Goal: Task Accomplishment & Management: Manage account settings

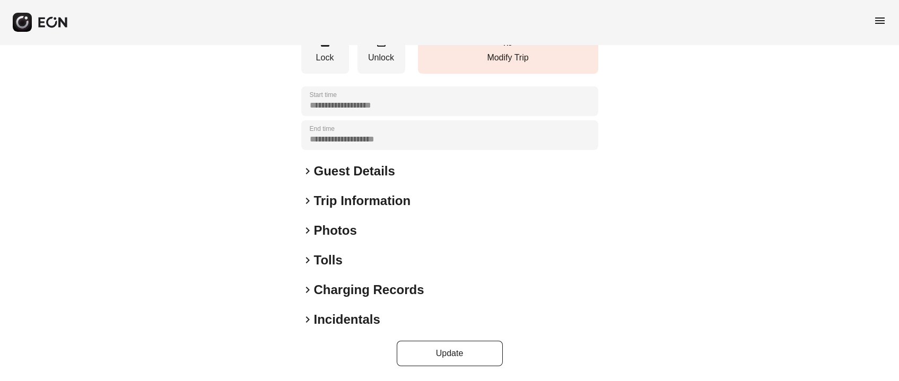
click at [321, 230] on h2 "Photos" at bounding box center [335, 230] width 43 height 17
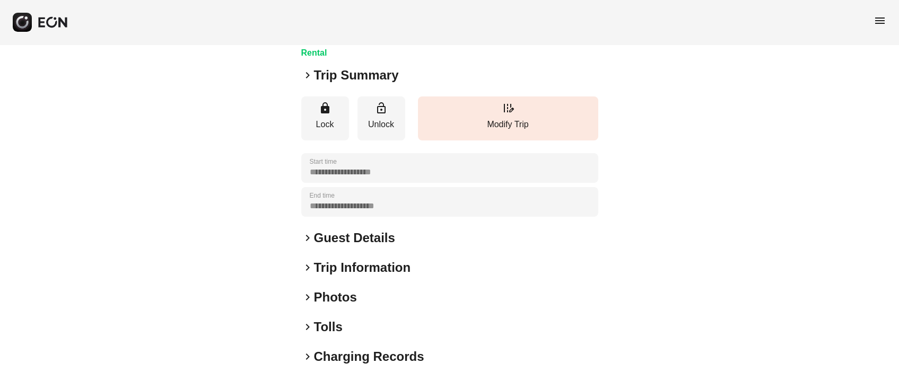
scroll to position [147, 0]
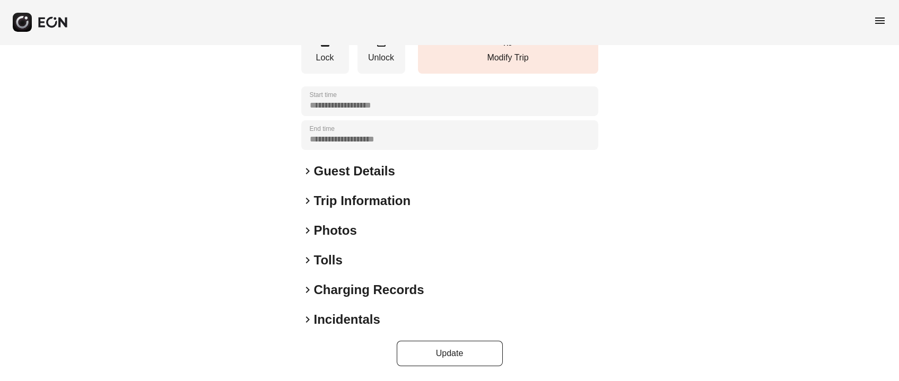
click at [328, 236] on h2 "Photos" at bounding box center [335, 230] width 43 height 17
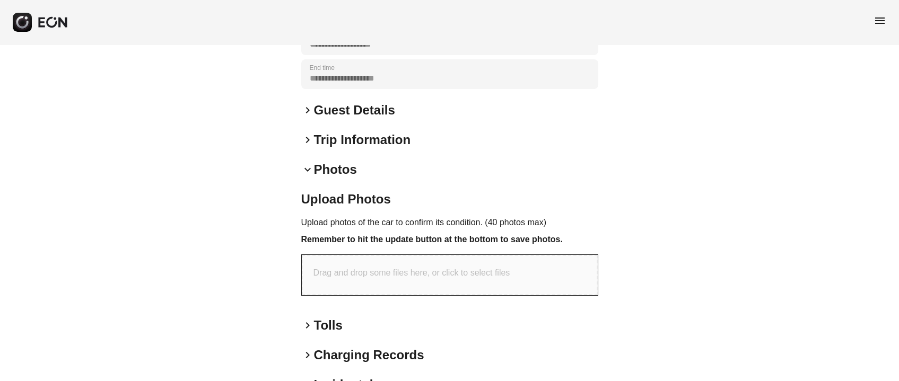
scroll to position [274, 0]
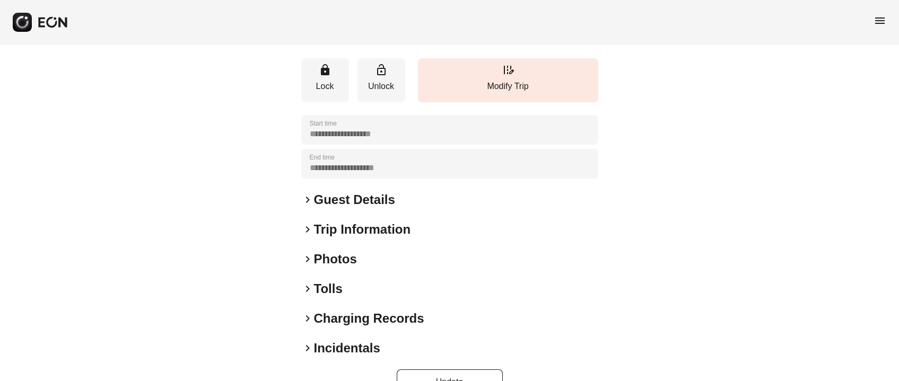
scroll to position [147, 0]
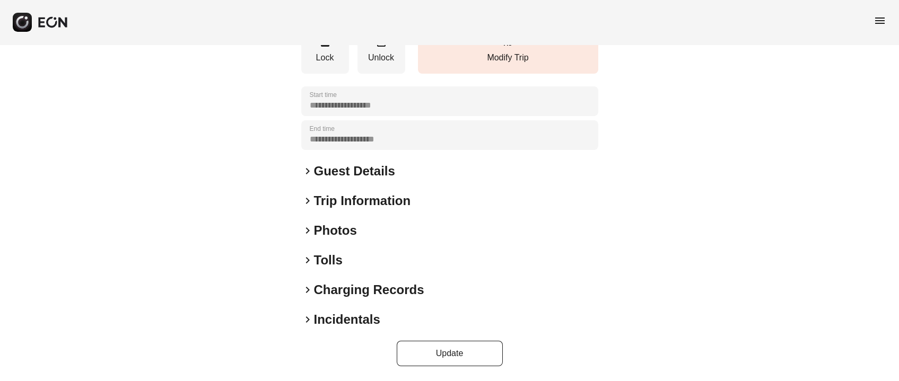
click at [339, 234] on h2 "Photos" at bounding box center [335, 230] width 43 height 17
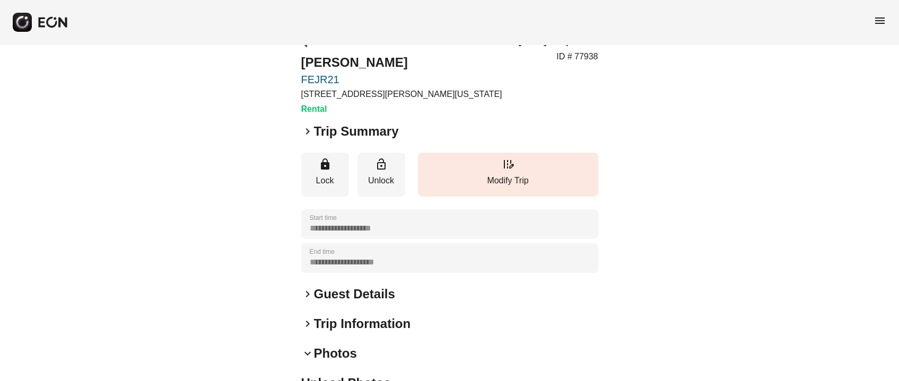
scroll to position [0, 0]
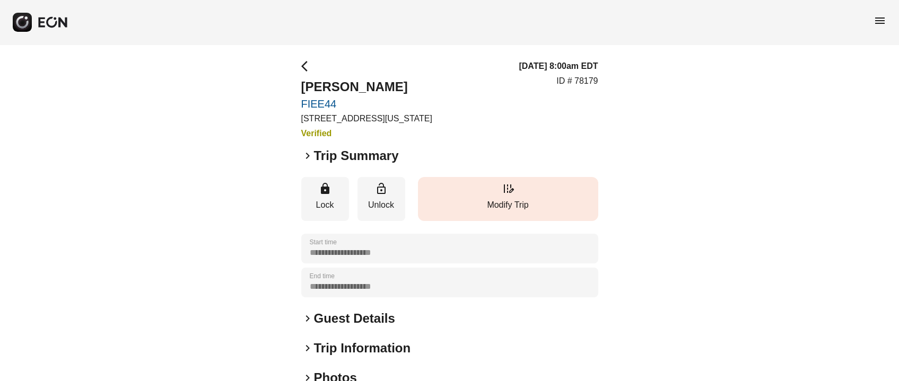
click at [499, 191] on button "edit_road Modify Trip" at bounding box center [508, 199] width 180 height 44
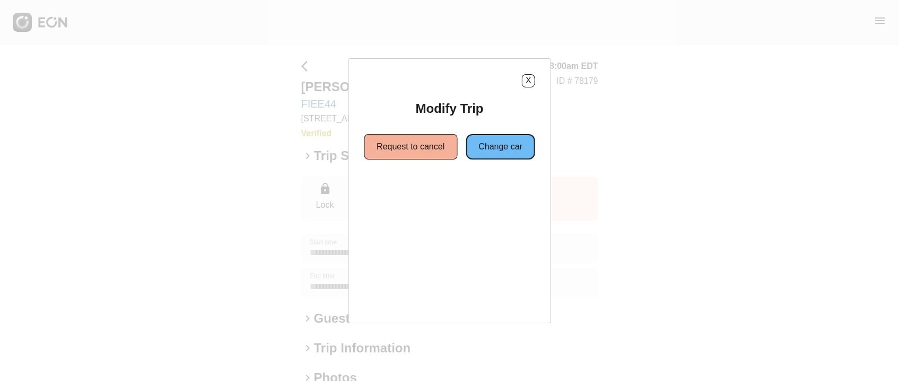
click at [476, 139] on button "Change car" at bounding box center [500, 146] width 69 height 25
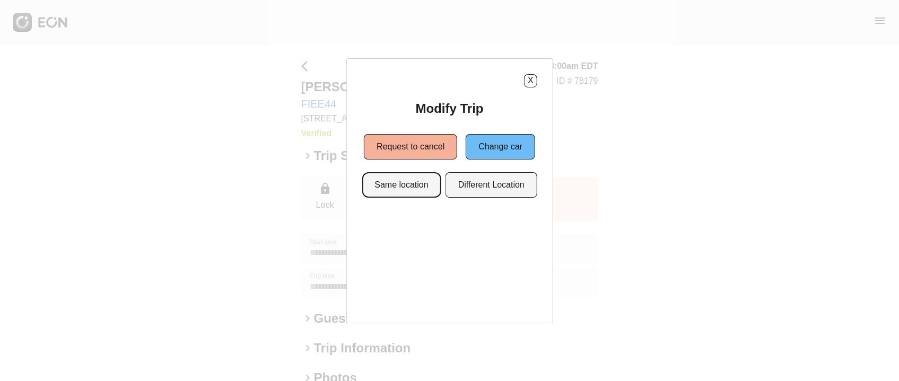
click at [422, 192] on button "Same location" at bounding box center [401, 184] width 79 height 25
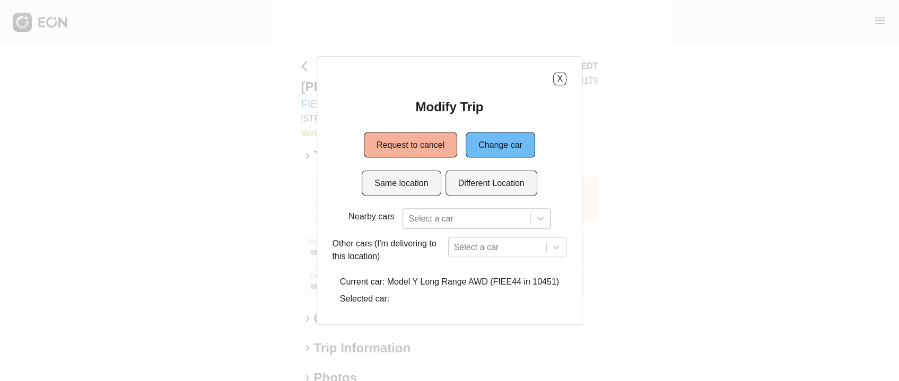
click at [437, 211] on div at bounding box center [466, 218] width 116 height 15
click at [370, 223] on div "Nearby cars Select a car" at bounding box center [449, 218] width 211 height 20
click at [472, 246] on div "Select a car" at bounding box center [507, 247] width 119 height 20
click at [426, 234] on div "X Modify Trip Request to cancel Change car Same location Different Location Nea…" at bounding box center [450, 190] width 266 height 269
click at [448, 218] on div at bounding box center [466, 218] width 116 height 15
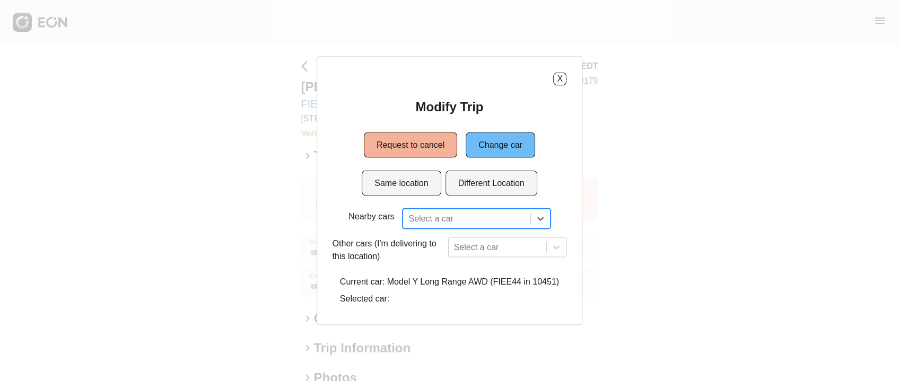
click at [448, 218] on div at bounding box center [466, 218] width 116 height 15
click at [427, 183] on button "Same location" at bounding box center [401, 182] width 79 height 25
click at [436, 222] on div at bounding box center [466, 218] width 116 height 15
click at [564, 80] on button "X" at bounding box center [559, 78] width 13 height 13
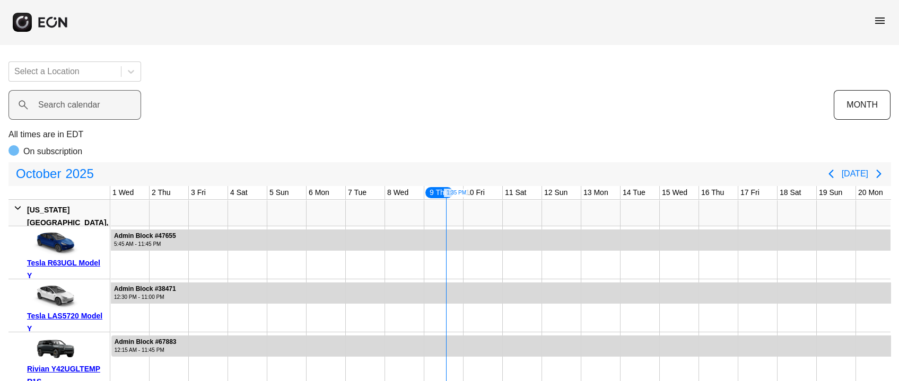
scroll to position [0, 314]
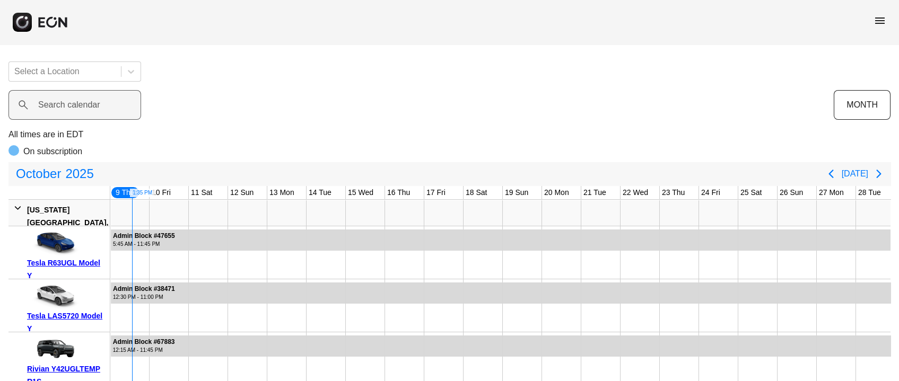
click at [95, 107] on label "Search calendar" at bounding box center [69, 105] width 62 height 13
click at [95, 107] on calendar "Search calendar" at bounding box center [74, 105] width 133 height 30
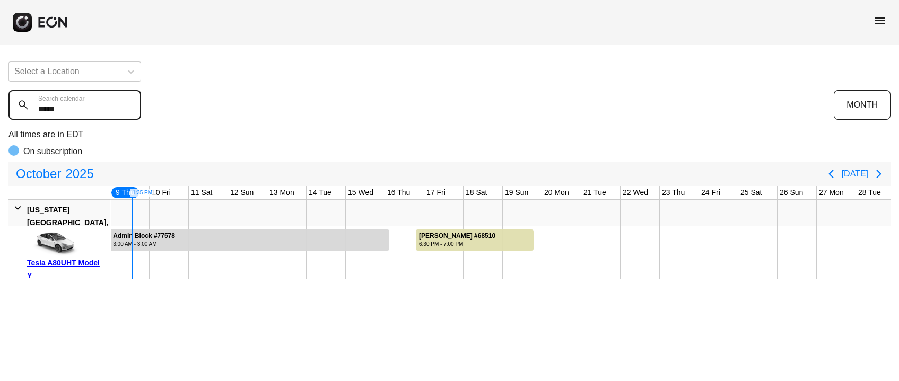
type calendar "******"
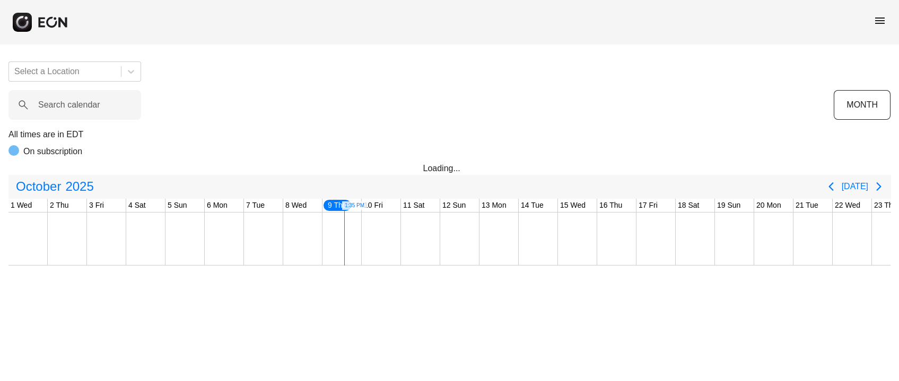
scroll to position [0, 314]
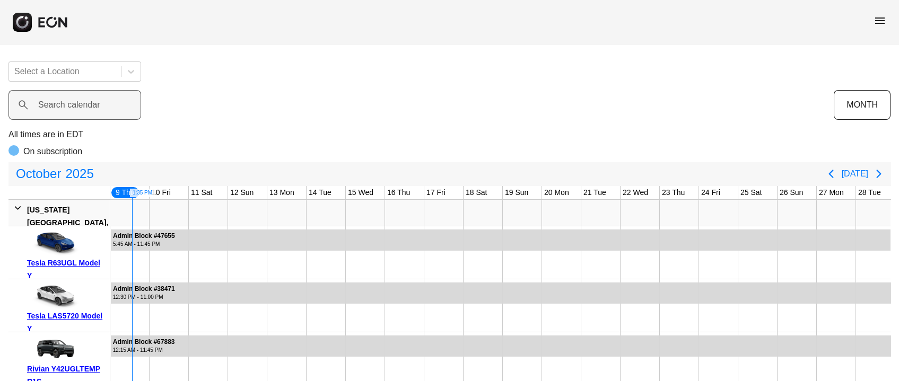
click at [58, 108] on label "Search calendar" at bounding box center [69, 105] width 62 height 13
click at [58, 108] on calendar "Search calendar" at bounding box center [74, 105] width 133 height 30
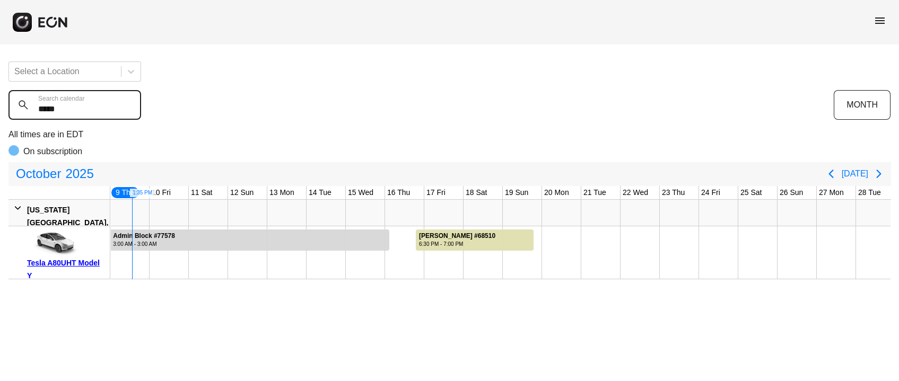
type calendar "*****"
click at [59, 264] on div "Tesla A80UHT Model Y" at bounding box center [66, 269] width 79 height 25
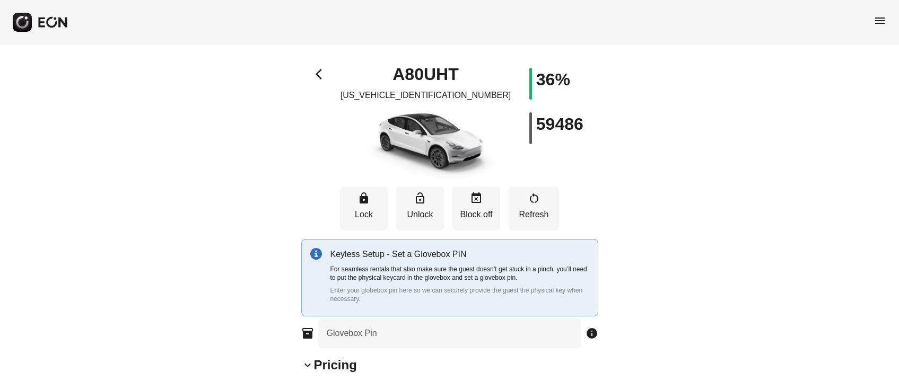
type input "**********"
type Seats "*"
type Pin "****"
type Rate "***"
type Book "*"
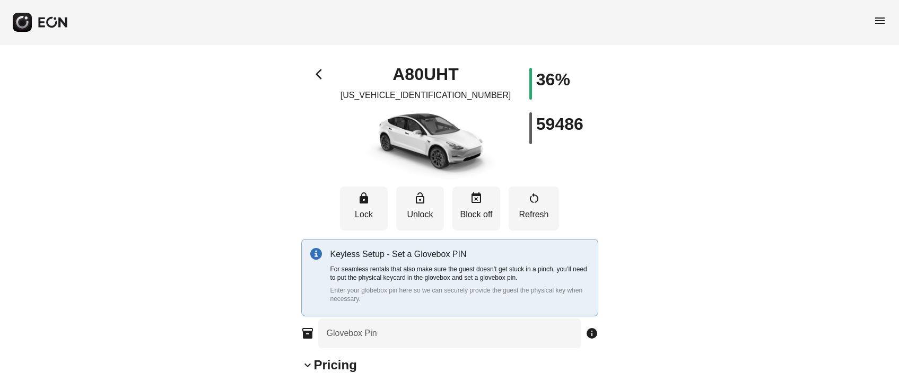
type Plate "******"
type Drive "****"
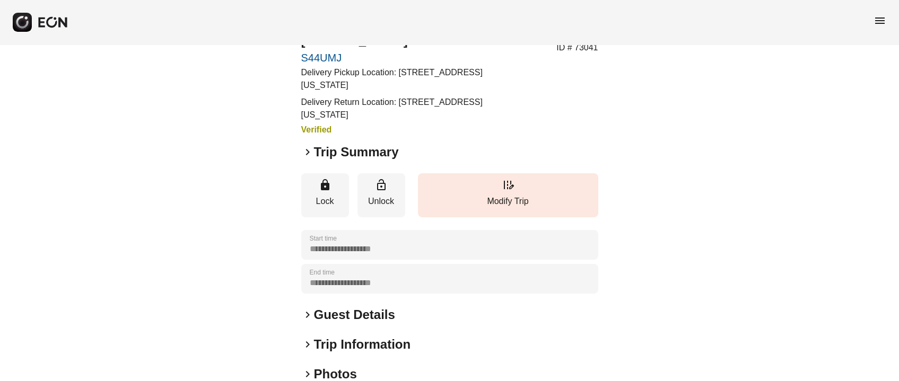
scroll to position [79, 0]
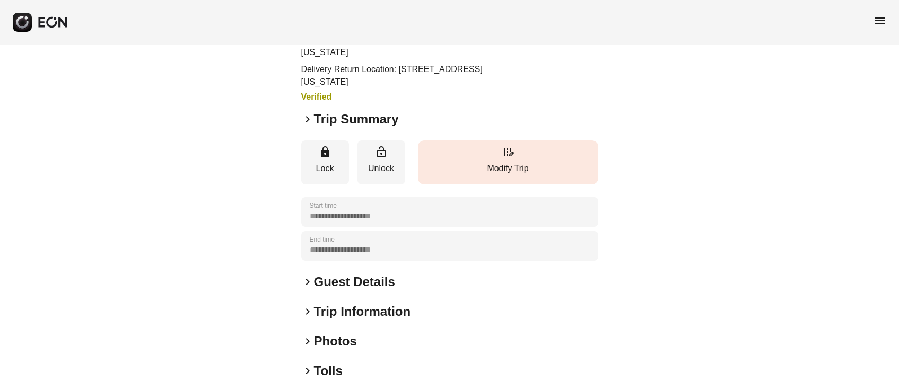
click at [519, 172] on p "Modify Trip" at bounding box center [508, 168] width 170 height 13
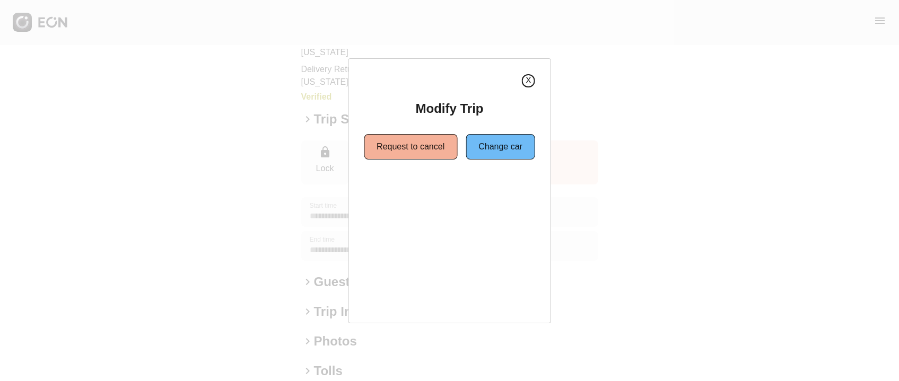
click at [534, 81] on button "X" at bounding box center [528, 80] width 13 height 13
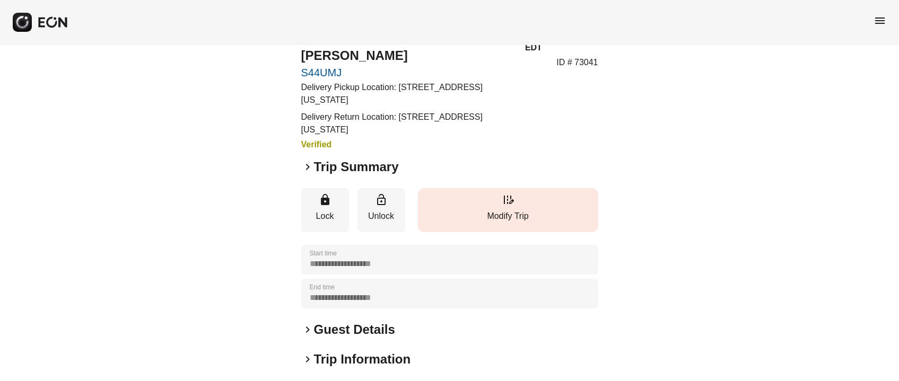
scroll to position [0, 0]
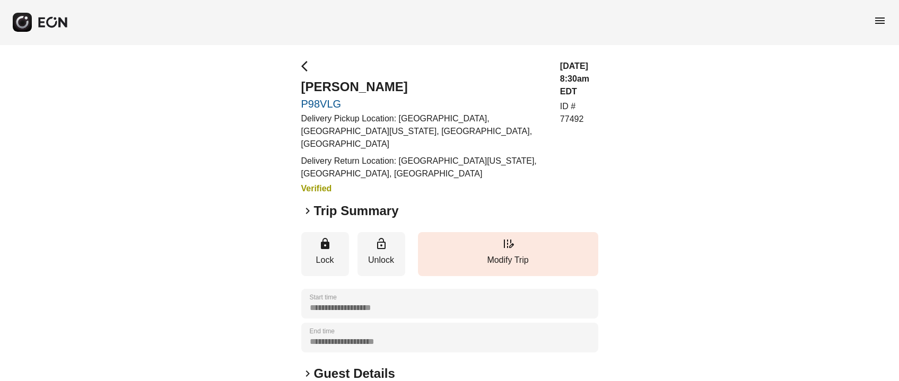
click at [344, 208] on div "**********" at bounding box center [449, 314] width 297 height 509
click at [346, 207] on div "**********" at bounding box center [449, 314] width 297 height 509
click at [349, 204] on h2 "Trip Summary" at bounding box center [356, 211] width 85 height 17
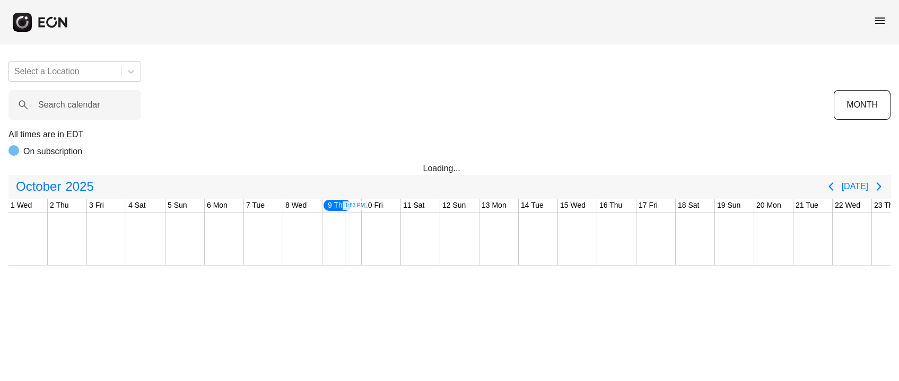
scroll to position [0, 314]
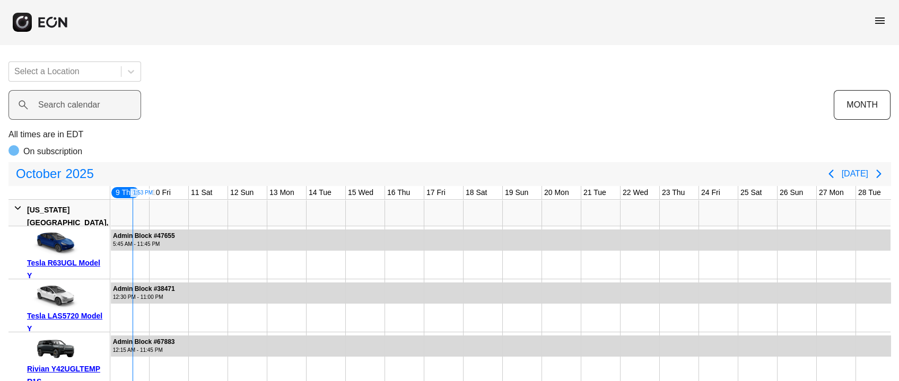
click at [62, 110] on label "Search calendar" at bounding box center [69, 105] width 62 height 13
click at [62, 110] on calendar "Search calendar" at bounding box center [74, 105] width 133 height 30
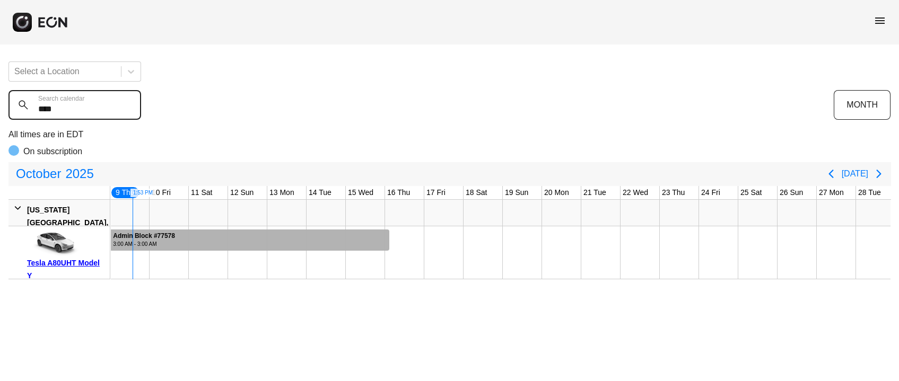
type calendar "****"
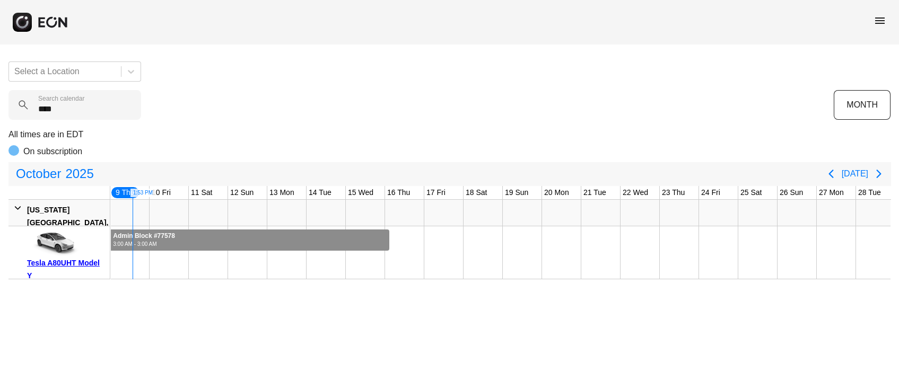
click at [162, 234] on div "Admin Block #77578" at bounding box center [144, 236] width 62 height 8
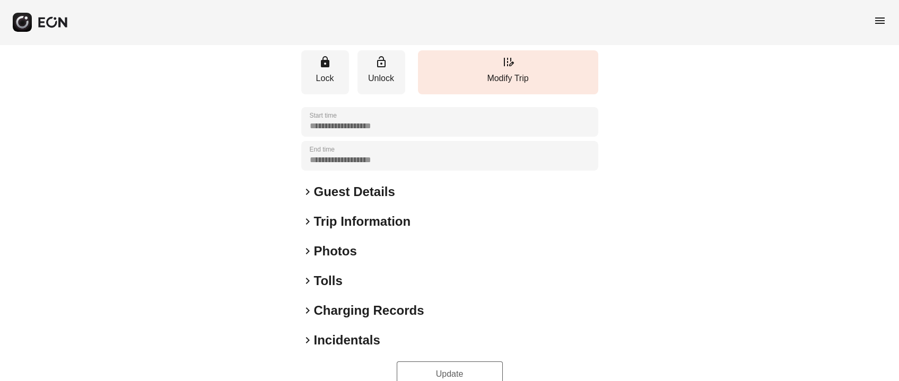
scroll to position [182, 0]
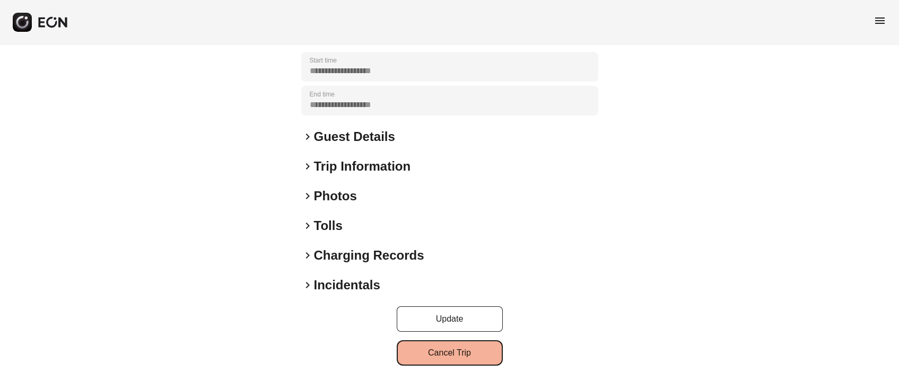
click at [434, 344] on button "Cancel Trip" at bounding box center [450, 352] width 106 height 25
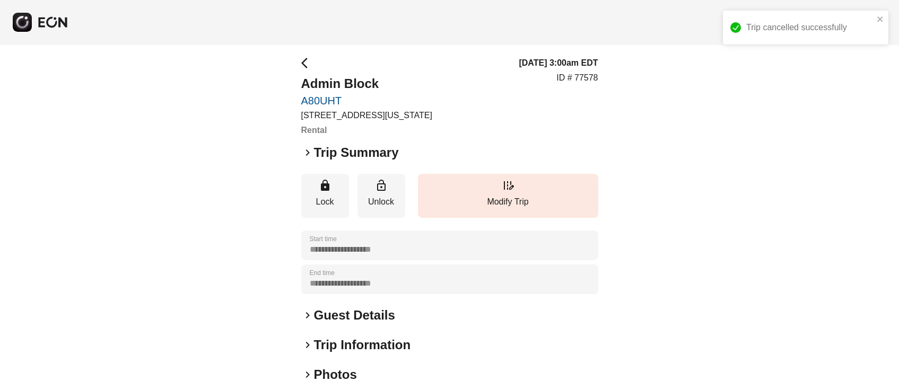
scroll to position [0, 0]
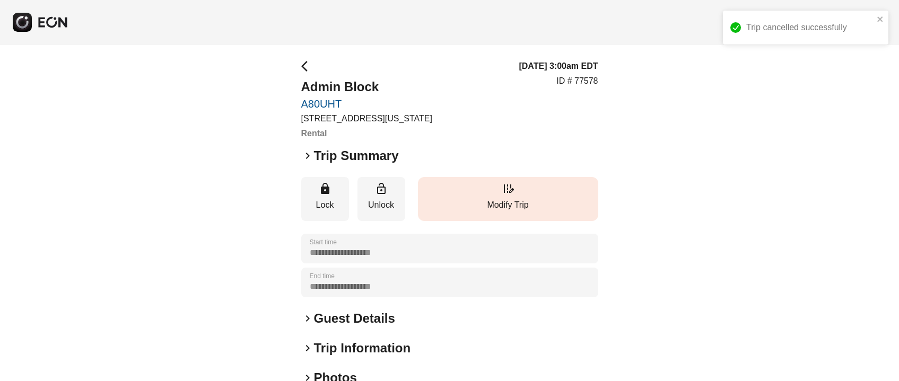
click at [505, 182] on span "edit_road" at bounding box center [508, 188] width 13 height 13
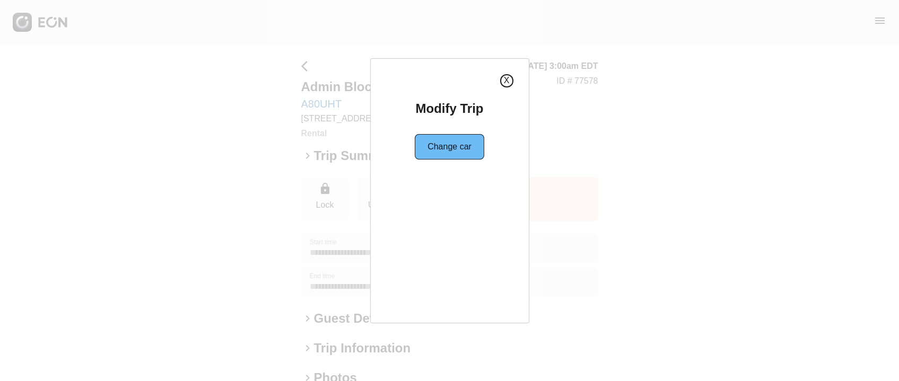
click at [504, 81] on button "X" at bounding box center [506, 80] width 13 height 13
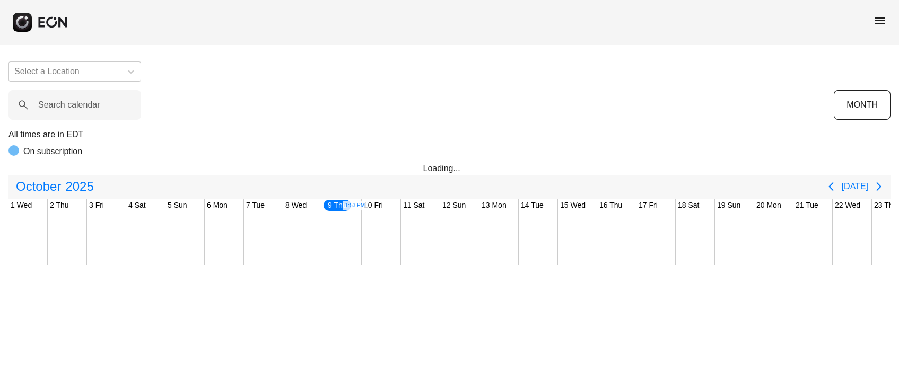
scroll to position [0, 314]
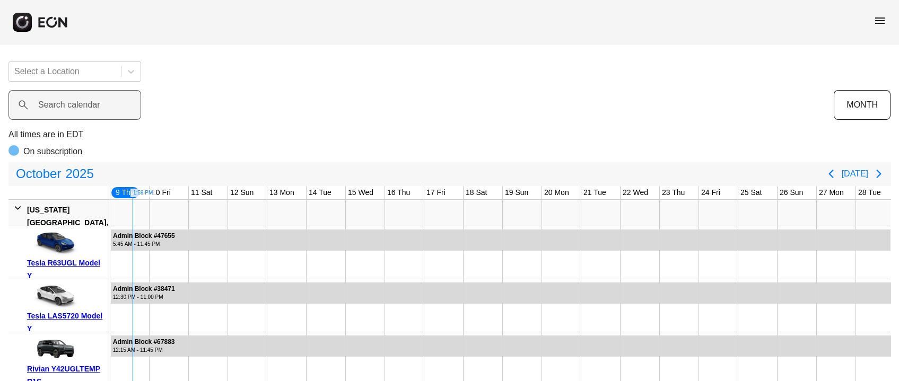
click at [51, 106] on label "Search calendar" at bounding box center [69, 105] width 62 height 13
click at [51, 106] on calendar "Search calendar" at bounding box center [74, 105] width 133 height 30
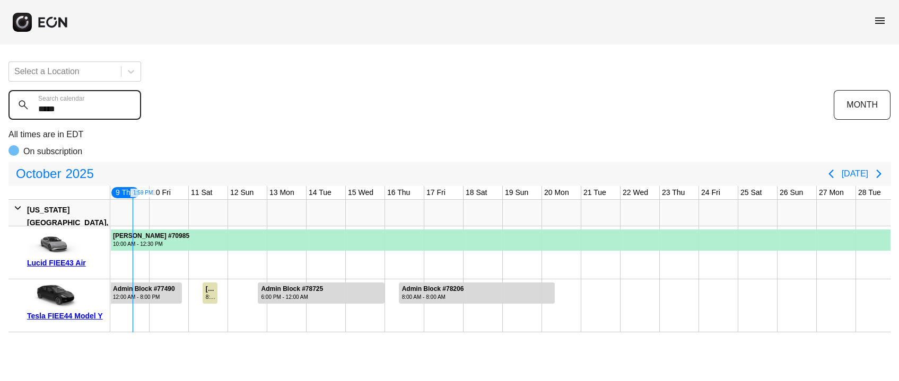
type calendar "******"
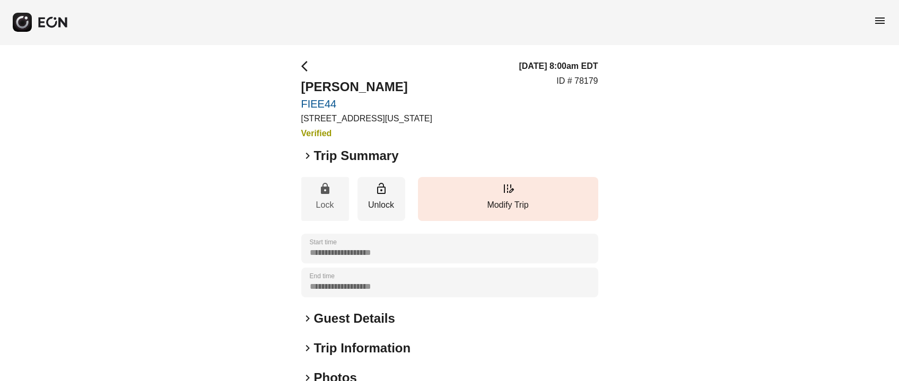
scroll to position [79, 0]
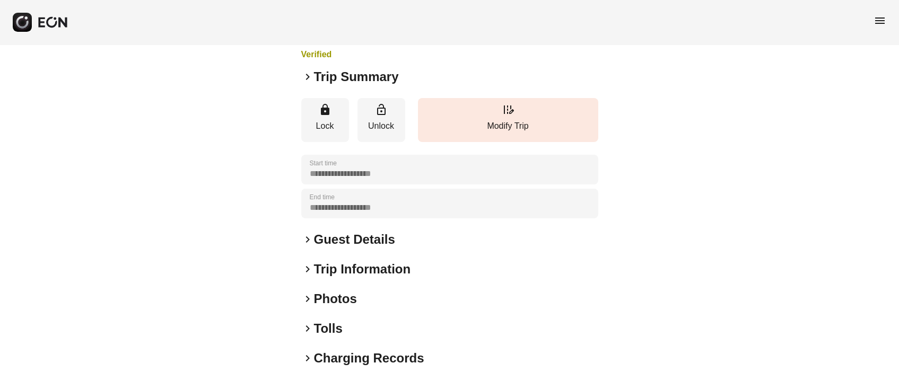
click at [349, 232] on h2 "Guest Details" at bounding box center [354, 239] width 81 height 17
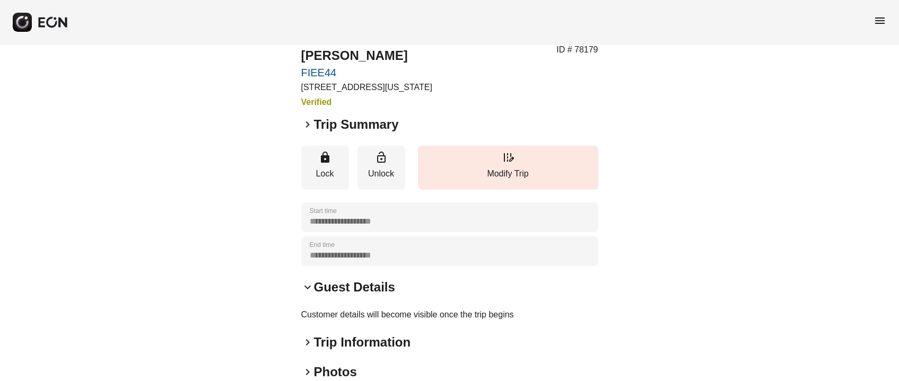
scroll to position [0, 0]
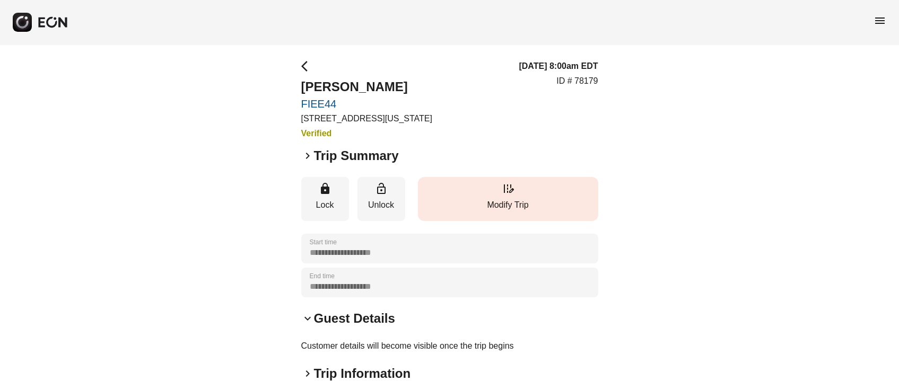
click at [501, 205] on p "Modify Trip" at bounding box center [508, 205] width 170 height 13
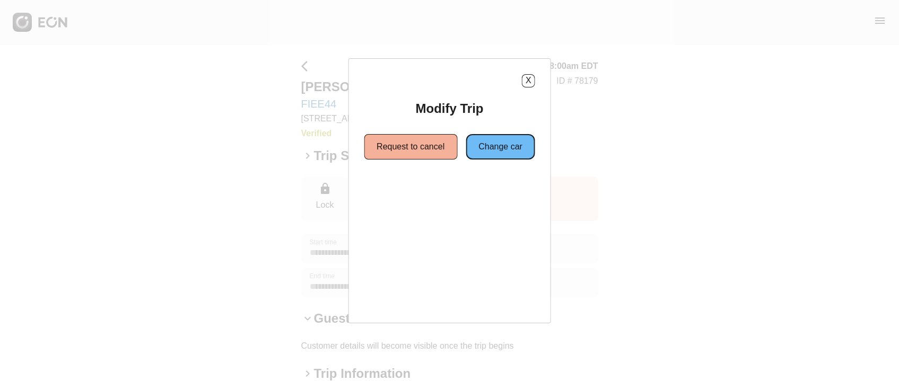
click at [508, 144] on button "Change car" at bounding box center [500, 146] width 69 height 25
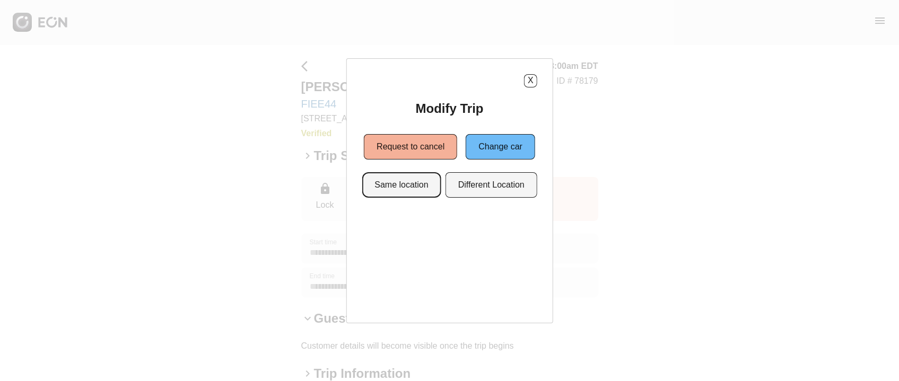
click at [398, 188] on button "Same location" at bounding box center [401, 184] width 79 height 25
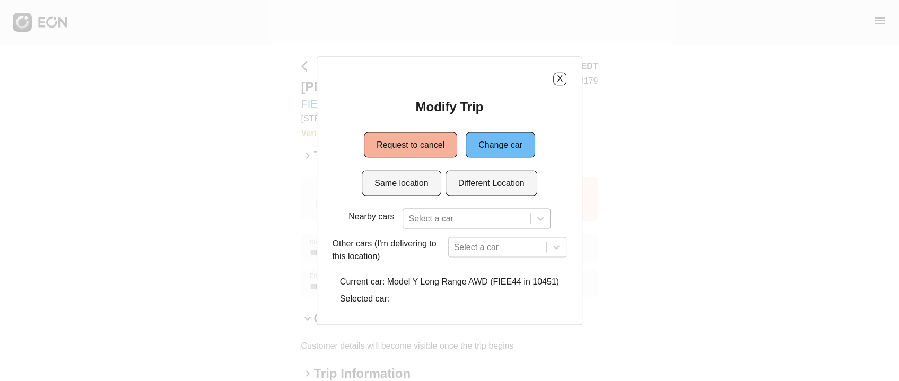
click at [445, 214] on div at bounding box center [466, 218] width 116 height 15
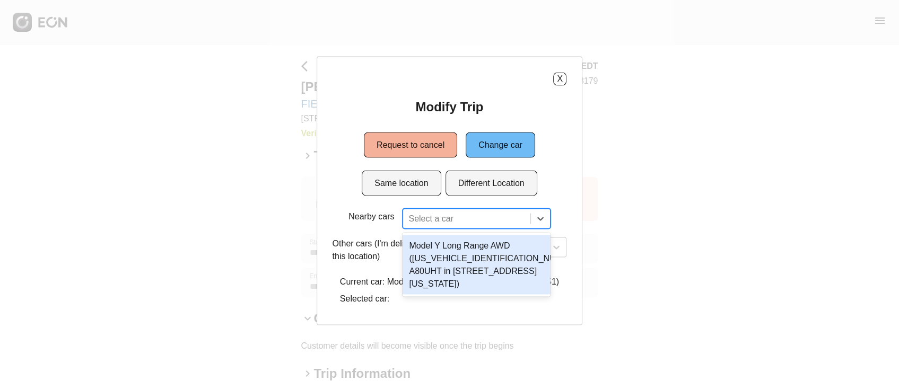
click at [455, 256] on div "Model Y Long Range AWD (7SAYGDEEXPF614207 A80UHT in 610 Exterior Street, The Br…" at bounding box center [476, 264] width 147 height 59
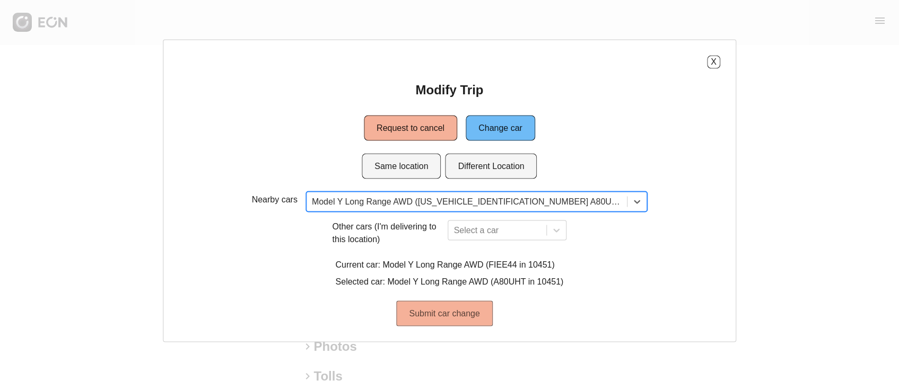
scroll to position [79, 0]
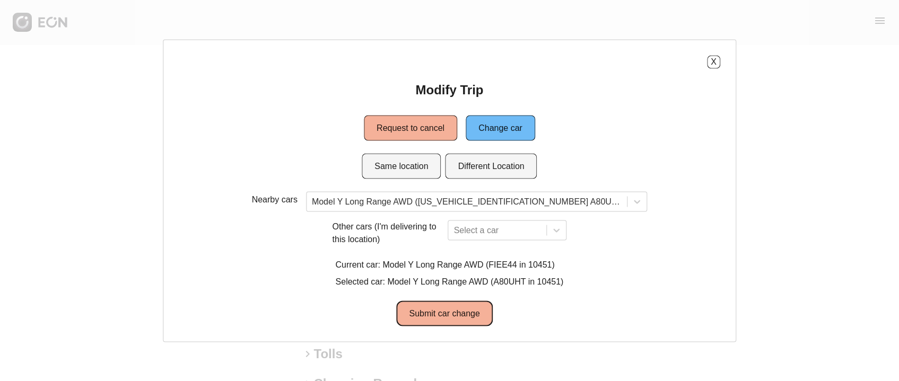
click at [441, 304] on button "Submit car change" at bounding box center [445, 313] width 96 height 25
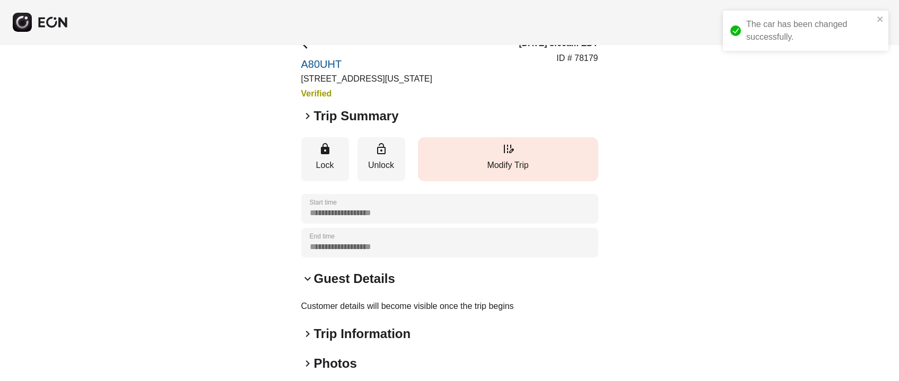
scroll to position [0, 0]
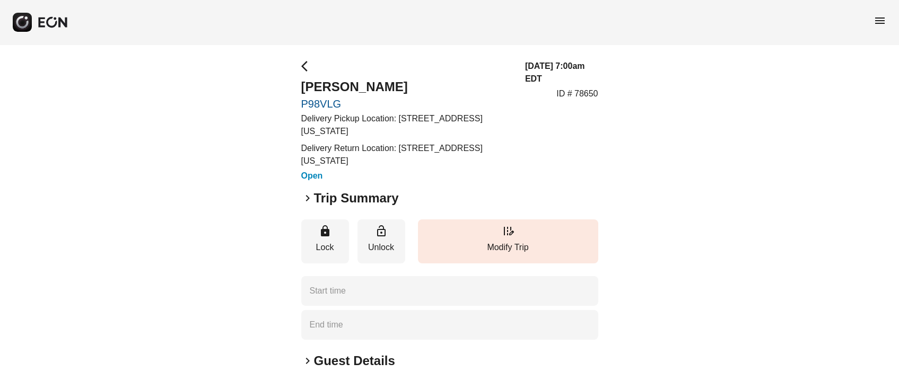
type time "**********"
click at [486, 244] on p "Modify Trip" at bounding box center [508, 247] width 170 height 13
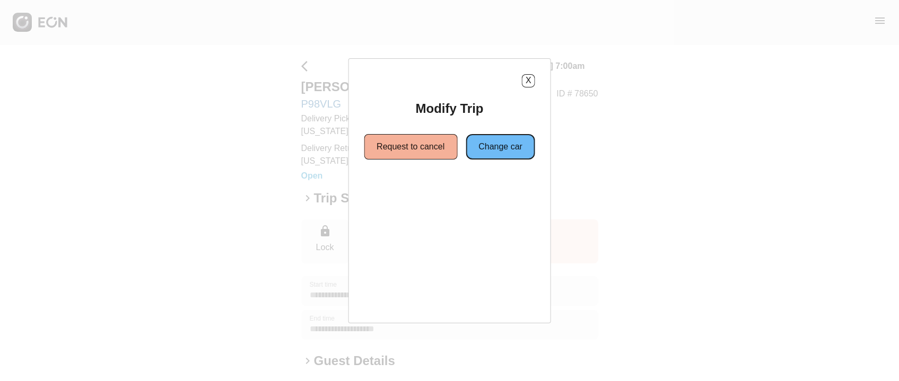
drag, startPoint x: 492, startPoint y: 144, endPoint x: 487, endPoint y: 151, distance: 8.1
click at [492, 144] on button "Change car" at bounding box center [500, 146] width 69 height 25
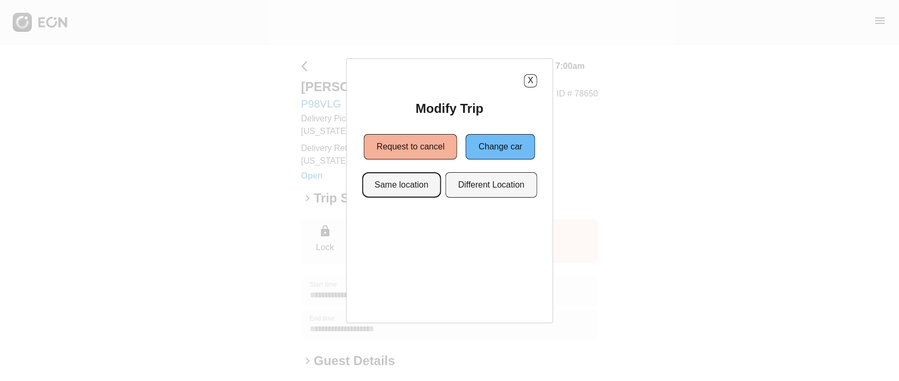
click at [415, 182] on button "Same location" at bounding box center [401, 184] width 79 height 25
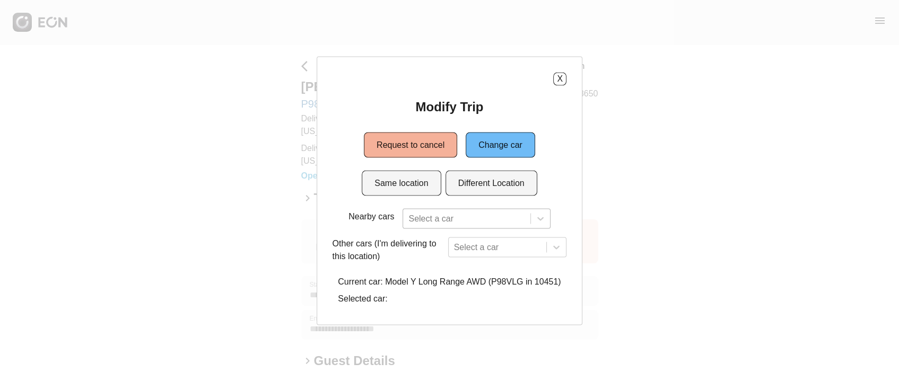
click at [460, 214] on div at bounding box center [466, 218] width 116 height 15
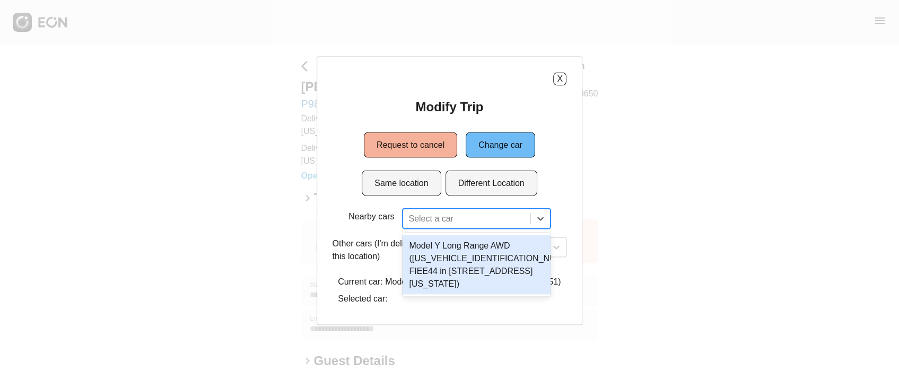
click at [460, 214] on div at bounding box center [466, 218] width 116 height 15
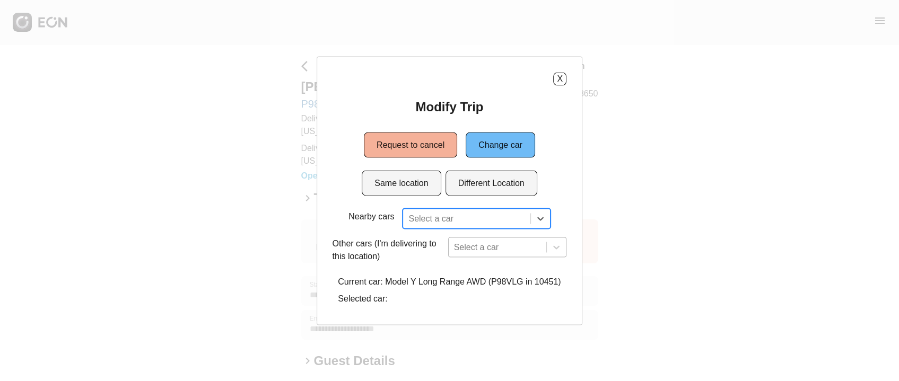
scroll to position [95, 0]
click at [480, 240] on div "Select a car" at bounding box center [507, 247] width 119 height 20
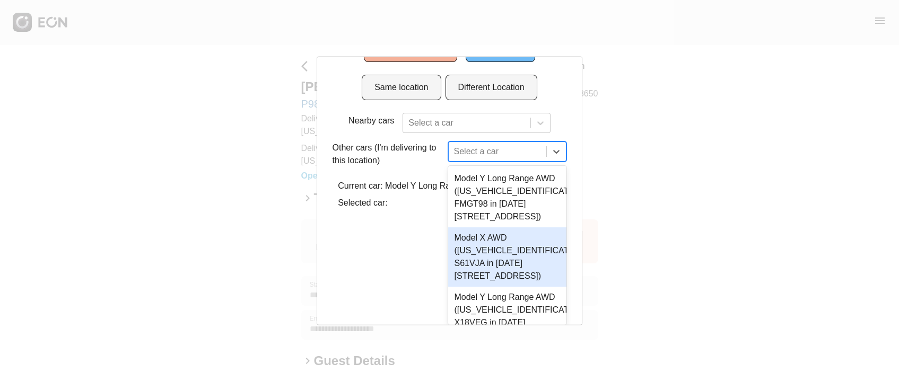
scroll to position [0, 0]
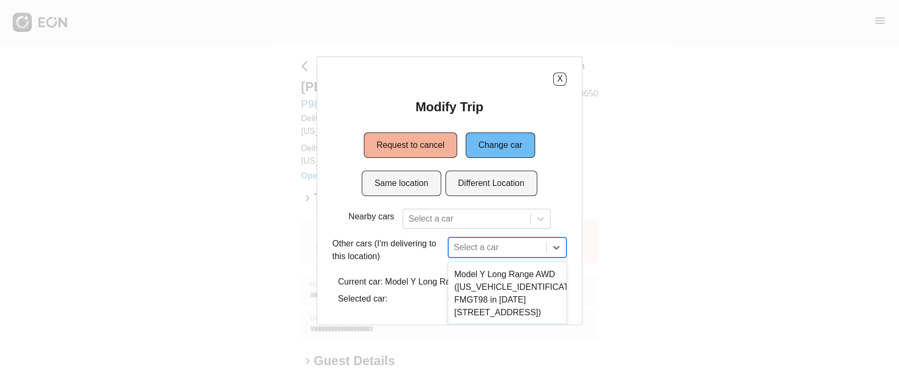
click at [397, 269] on div "X Modify Trip Request to cancel Change car Same location Different Location Nea…" at bounding box center [450, 190] width 266 height 269
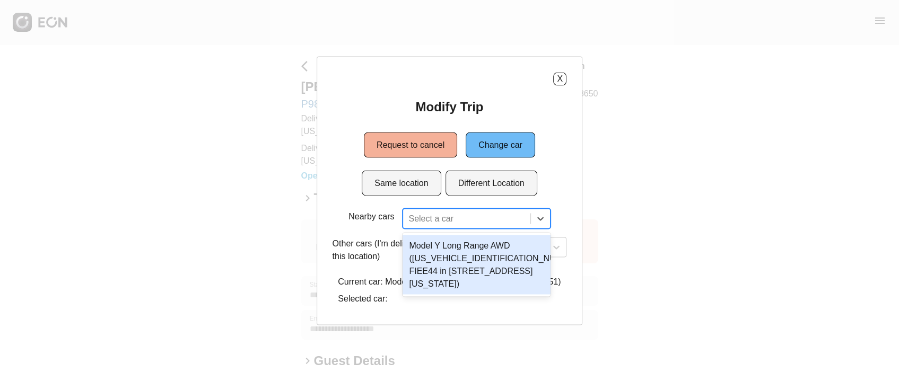
click at [416, 215] on div at bounding box center [466, 218] width 116 height 15
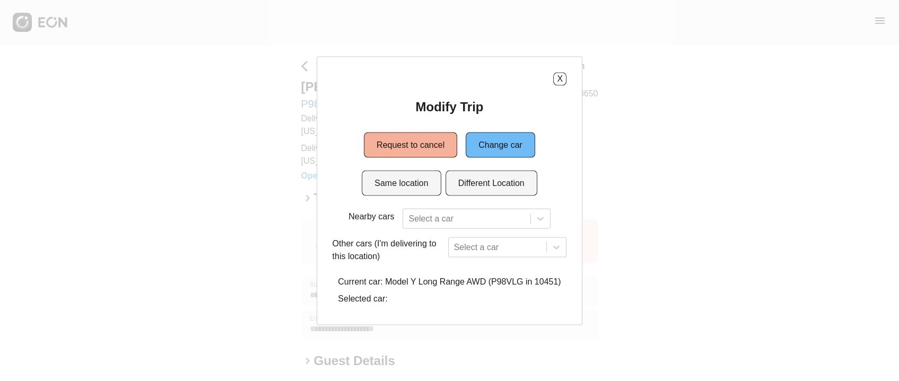
click at [365, 215] on p "Nearby cars" at bounding box center [371, 216] width 46 height 13
click at [493, 216] on div at bounding box center [466, 218] width 116 height 15
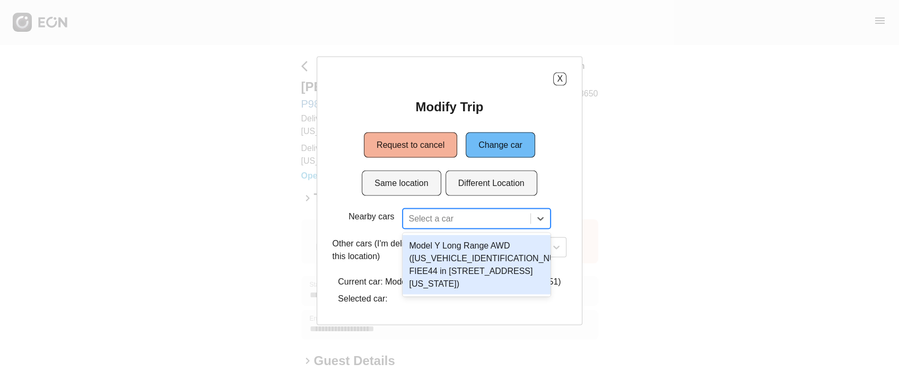
click at [493, 216] on div at bounding box center [466, 218] width 116 height 15
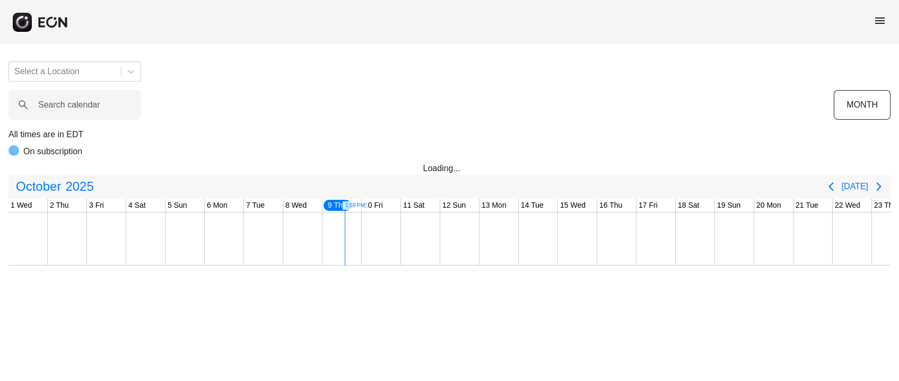
scroll to position [0, 314]
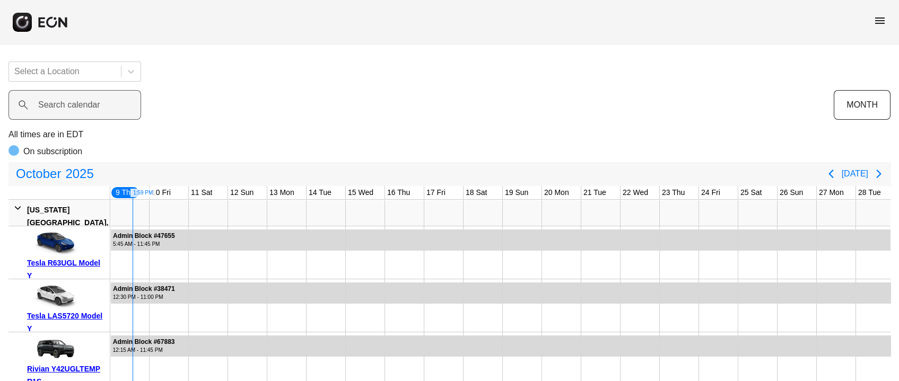
click at [52, 109] on label "Search calendar" at bounding box center [69, 105] width 62 height 13
click at [52, 109] on calendar "Search calendar" at bounding box center [74, 105] width 133 height 30
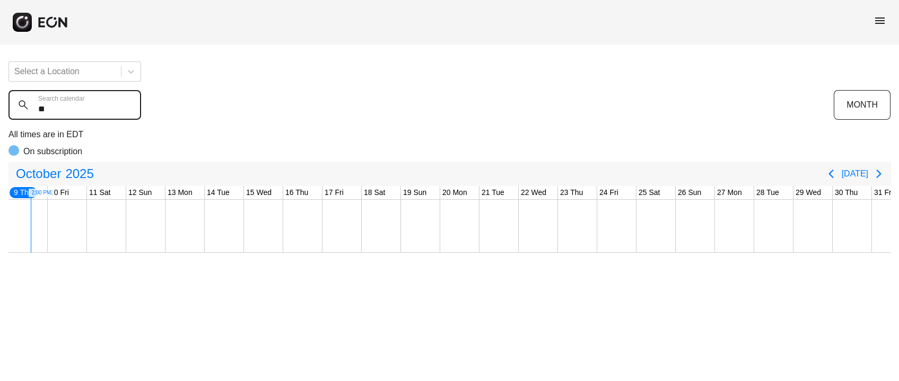
type calendar "**"
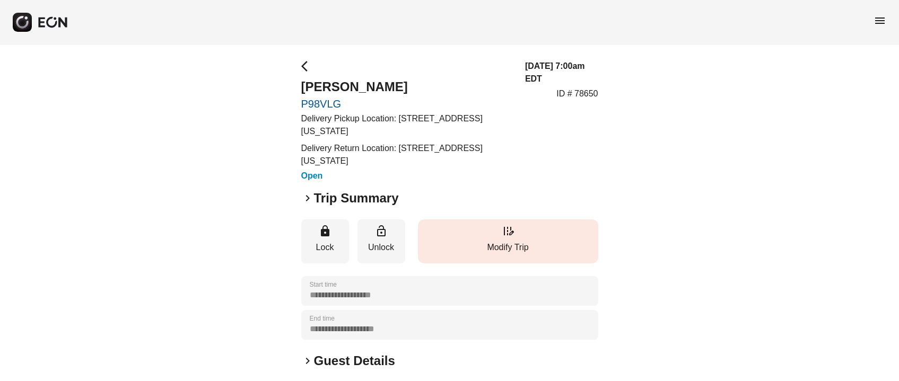
click at [512, 239] on button "edit_road Modify Trip" at bounding box center [508, 242] width 180 height 44
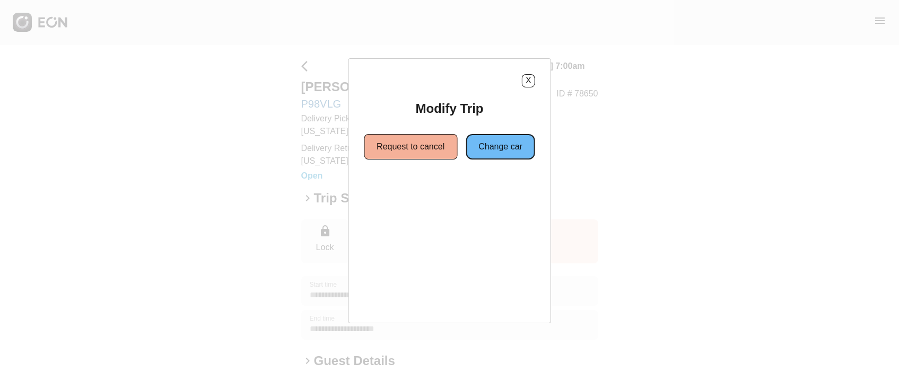
click at [503, 151] on button "Change car" at bounding box center [500, 146] width 69 height 25
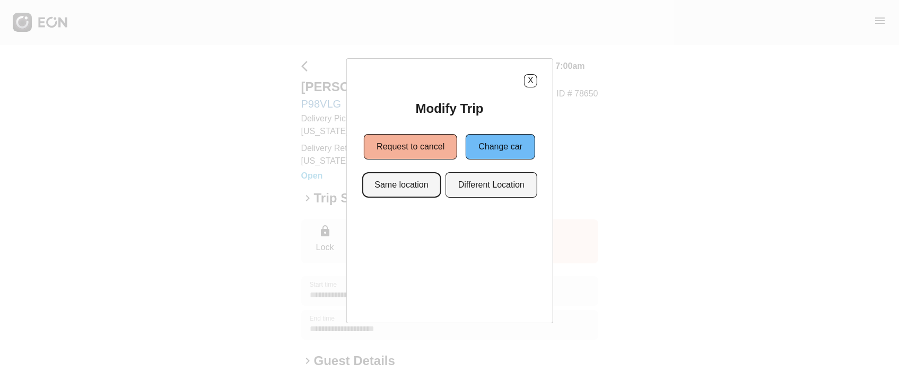
click at [426, 178] on button "Same location" at bounding box center [401, 184] width 79 height 25
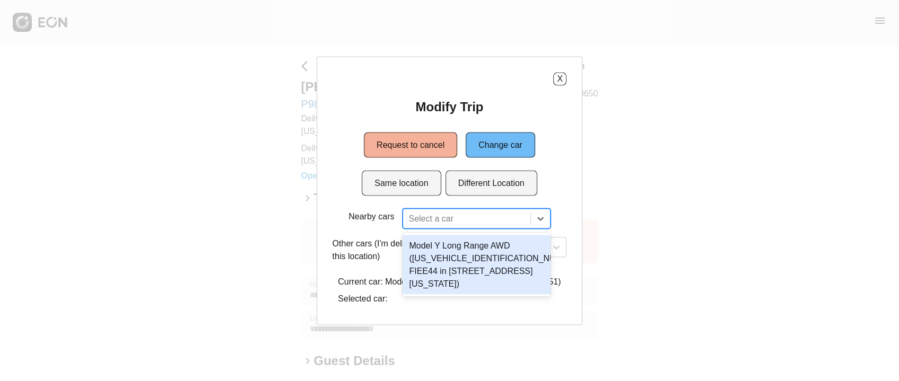
click at [440, 216] on div at bounding box center [466, 218] width 116 height 15
click at [382, 264] on div "Other cars (I'm delivering to this location) Select a car" at bounding box center [450, 252] width 234 height 30
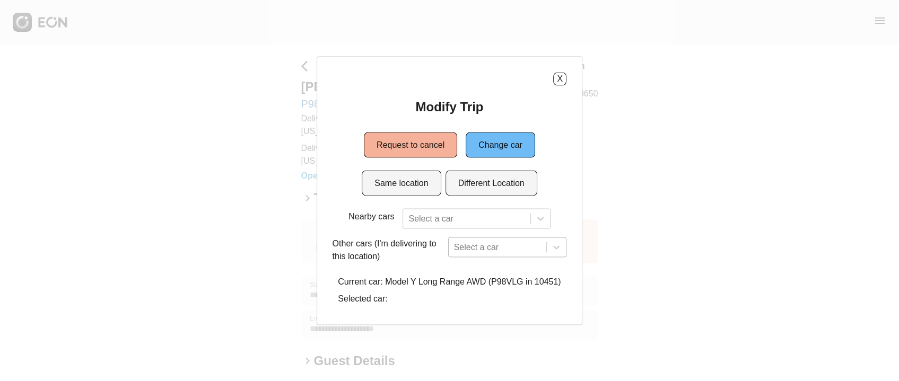
scroll to position [95, 0]
click at [460, 253] on div "Select a car" at bounding box center [507, 247] width 119 height 20
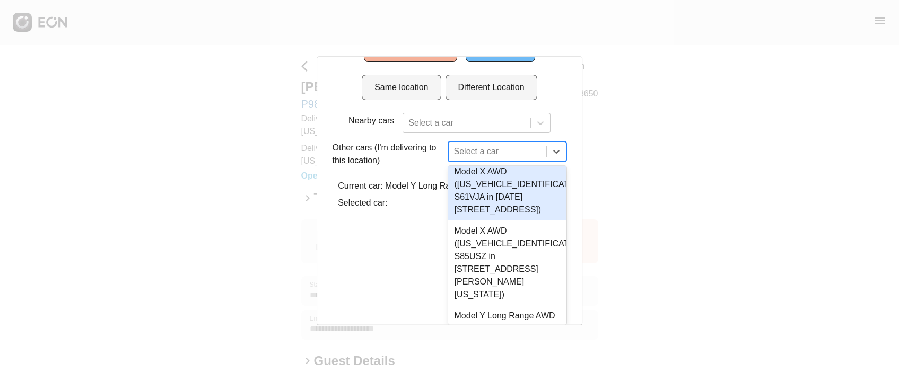
scroll to position [120, 0]
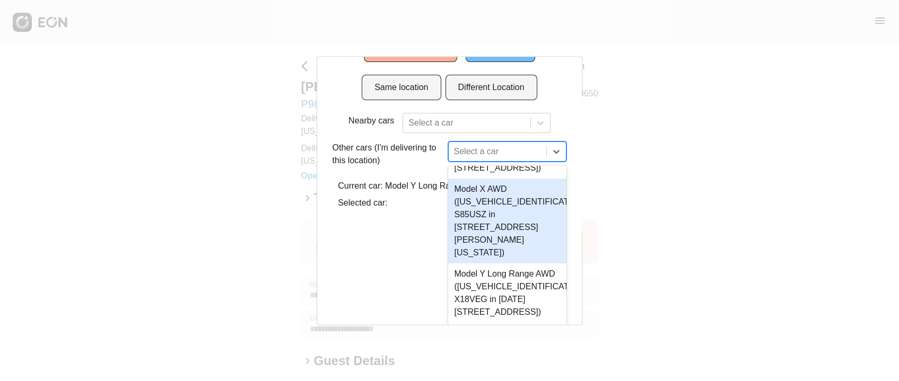
click at [471, 240] on div "Model X AWD (7SAXCAE51PF419151 S85USZ in 45-50 Davis St, New York City, NY, 111…" at bounding box center [507, 221] width 119 height 85
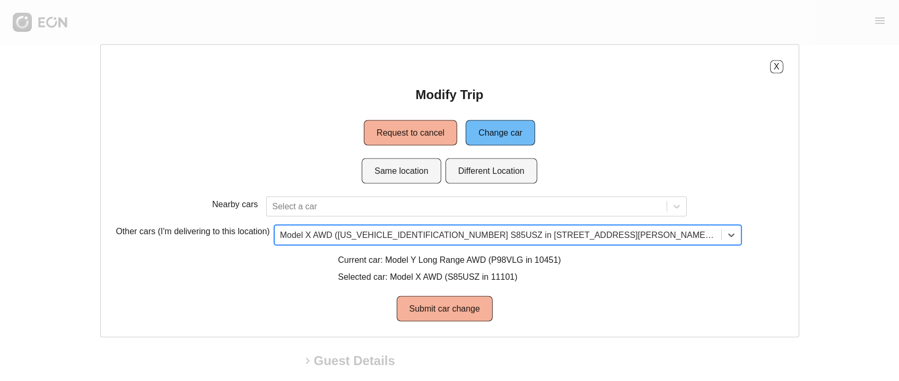
scroll to position [0, 0]
click at [440, 303] on button "Submit car change" at bounding box center [445, 308] width 96 height 25
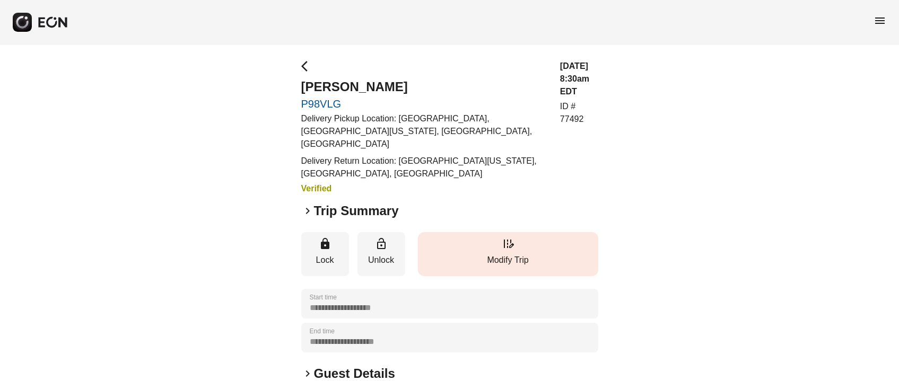
click at [492, 240] on button "edit_road Modify Trip" at bounding box center [508, 254] width 180 height 44
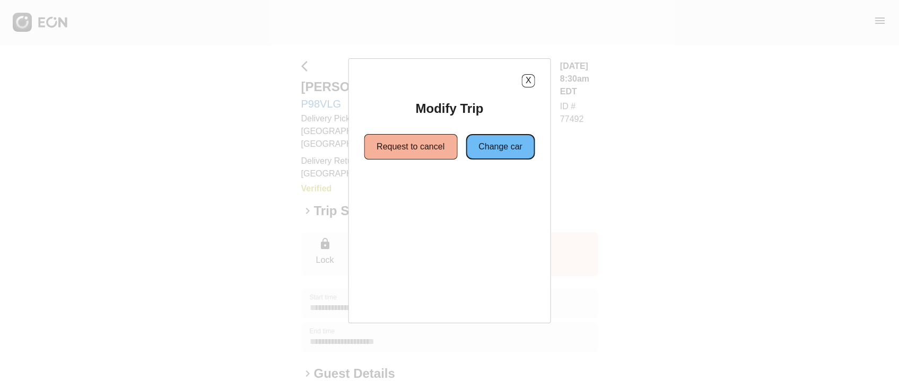
click at [498, 148] on button "Change car" at bounding box center [500, 146] width 69 height 25
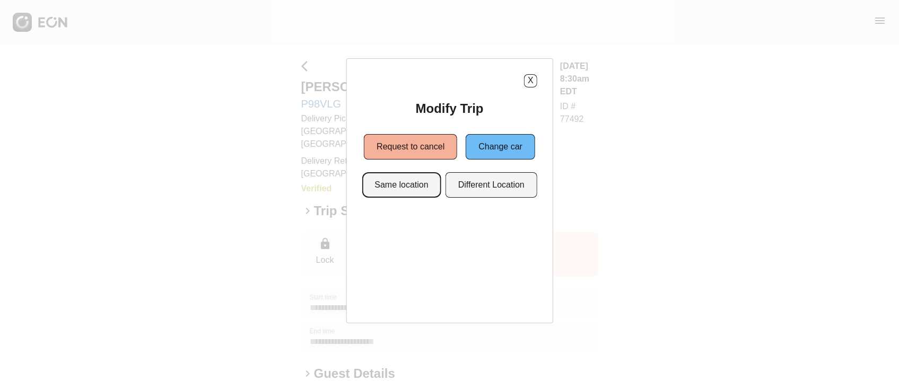
click at [405, 196] on button "Same location" at bounding box center [401, 184] width 79 height 25
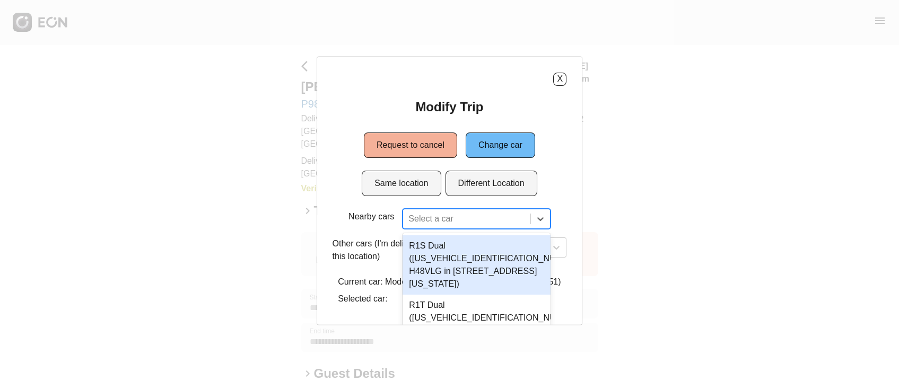
click at [414, 212] on div "8 results available. Use Up and Down to choose options, press Enter to select t…" at bounding box center [476, 218] width 147 height 20
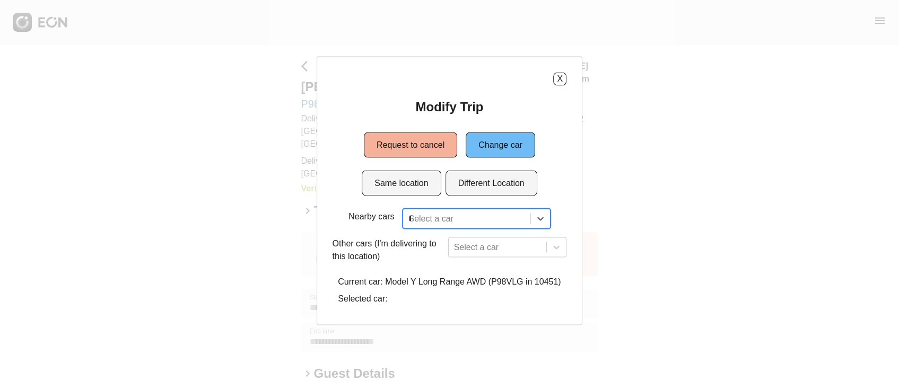
scroll to position [67, 0]
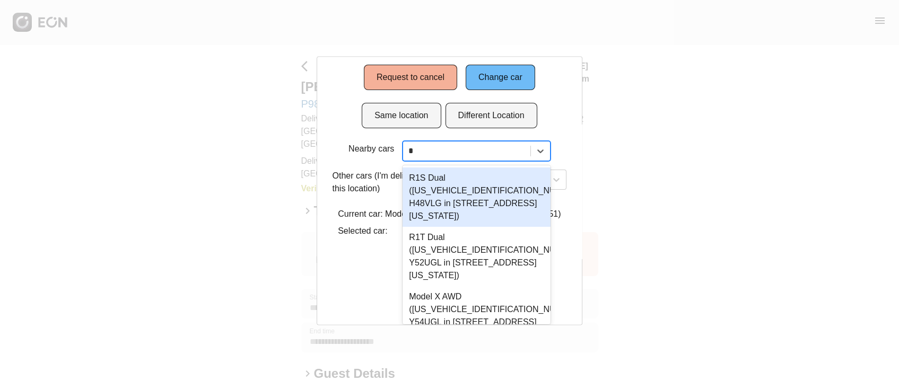
type input "**"
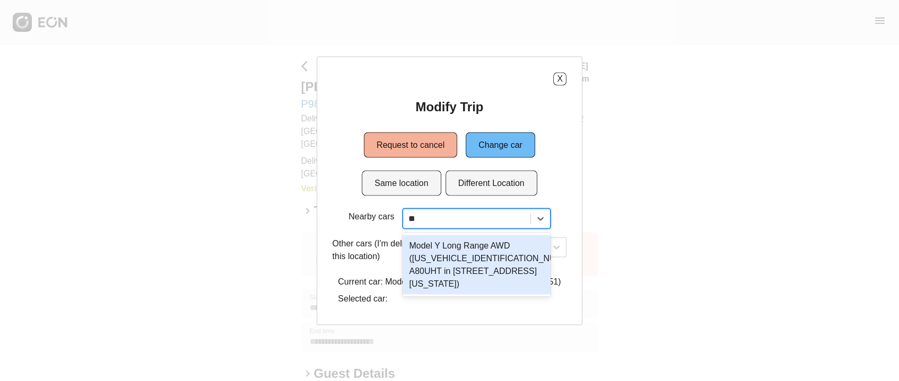
click at [484, 252] on div "Model Y Long Range AWD ([US_VEHICLE_IDENTIFICATION_NUMBER] A80UHT in [STREET_AD…" at bounding box center [476, 264] width 147 height 59
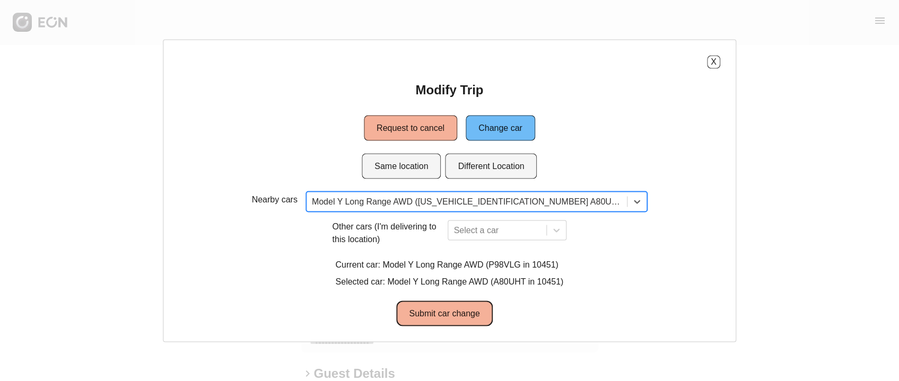
click at [452, 308] on button "Submit car change" at bounding box center [445, 313] width 96 height 25
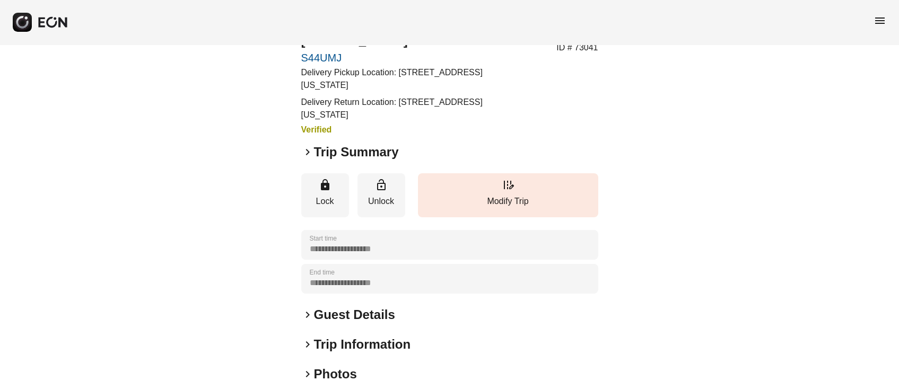
scroll to position [79, 0]
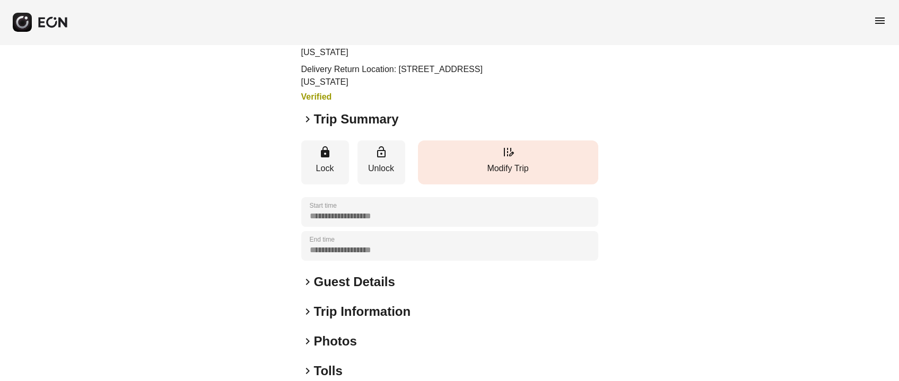
click at [517, 167] on p "Modify Trip" at bounding box center [508, 168] width 170 height 13
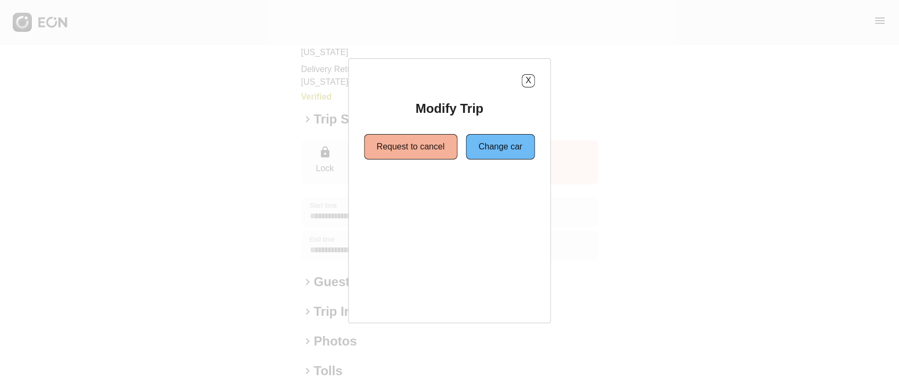
click at [498, 159] on div "Request to cancel Change car" at bounding box center [449, 146] width 171 height 25
drag, startPoint x: 504, startPoint y: 152, endPoint x: 482, endPoint y: 166, distance: 26.5
click at [505, 150] on button "Change car" at bounding box center [500, 146] width 69 height 25
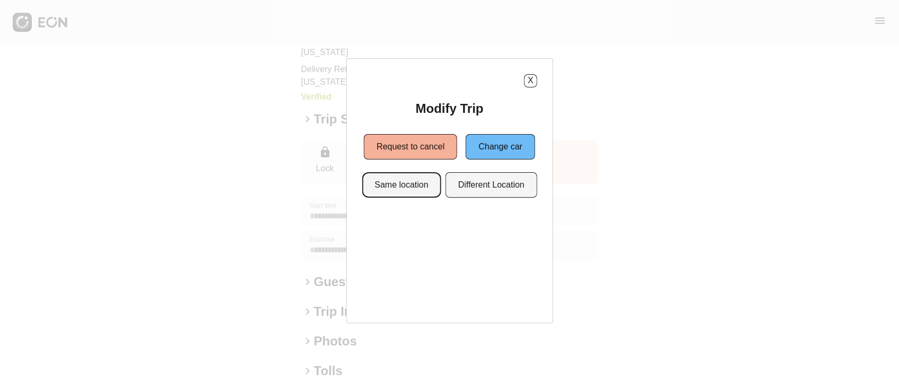
click at [408, 191] on button "Same location" at bounding box center [401, 184] width 79 height 25
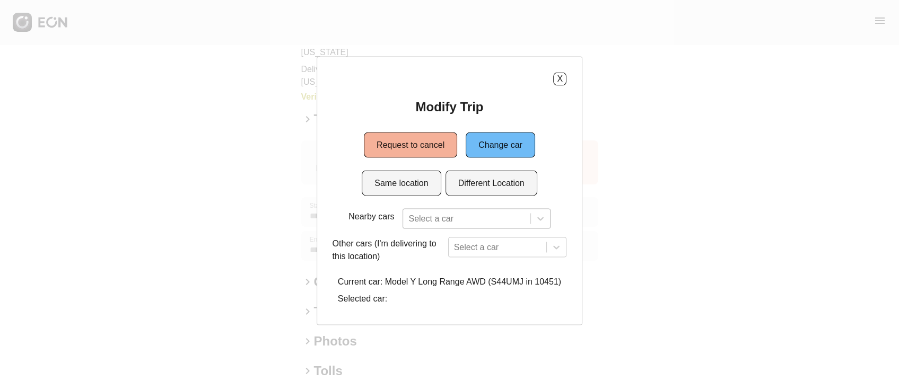
click at [417, 216] on div "Select a car" at bounding box center [476, 218] width 147 height 20
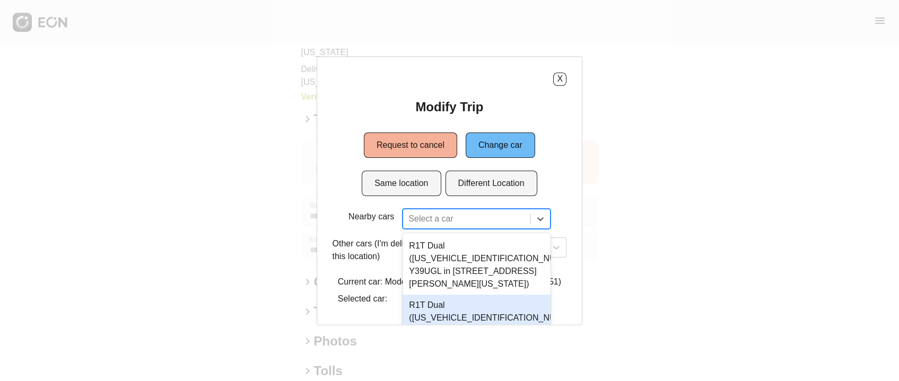
scroll to position [67, 0]
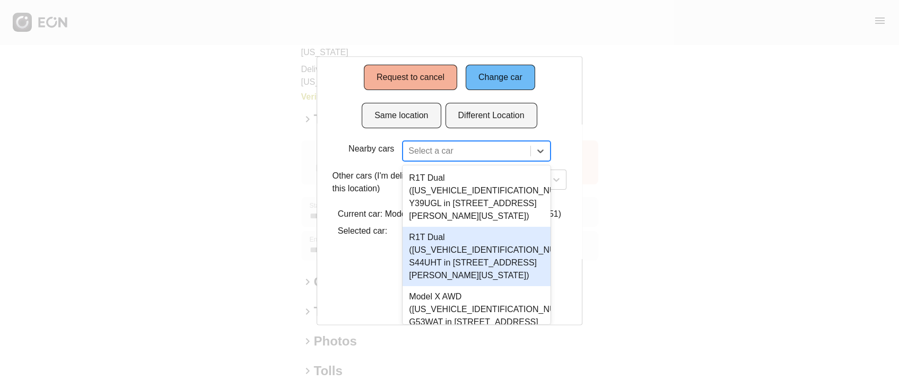
paste input "******"
type input "******"
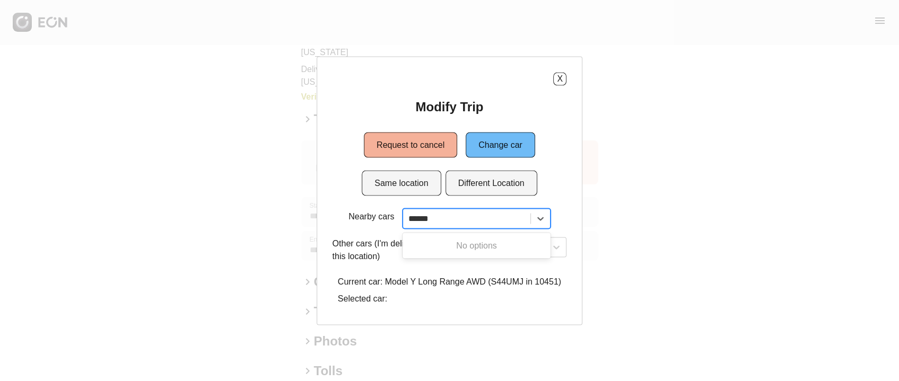
scroll to position [0, 0]
drag, startPoint x: 449, startPoint y: 223, endPoint x: 407, endPoint y: 224, distance: 41.4
click at [407, 224] on div "Select a car" at bounding box center [466, 218] width 127 height 19
click at [458, 257] on div "Select a car" at bounding box center [507, 252] width 119 height 30
click at [465, 251] on div "Select a car" at bounding box center [507, 247] width 119 height 20
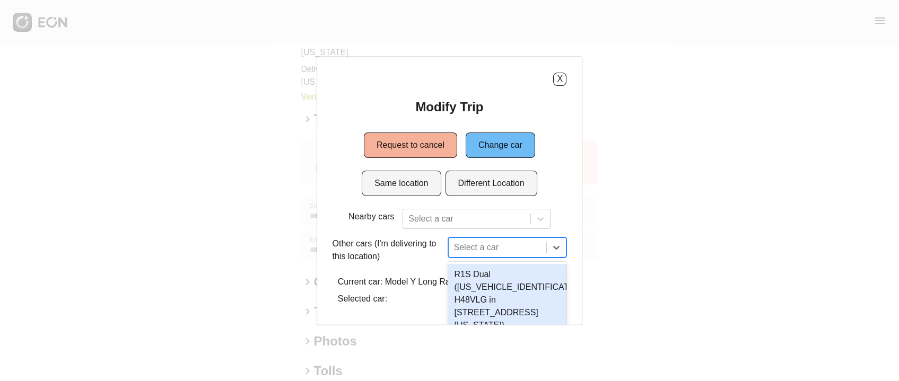
click at [486, 152] on div "Modify Trip Request to cancel Change car Same location Different Location Nearb…" at bounding box center [450, 203] width 234 height 211
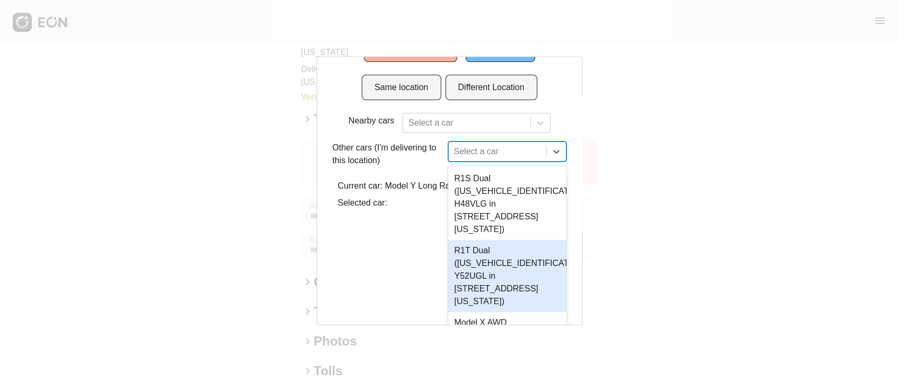
click at [456, 162] on div "11 results available. Use Up and Down to choose options, press Enter to select …" at bounding box center [507, 152] width 119 height 20
paste input "******"
type input "******"
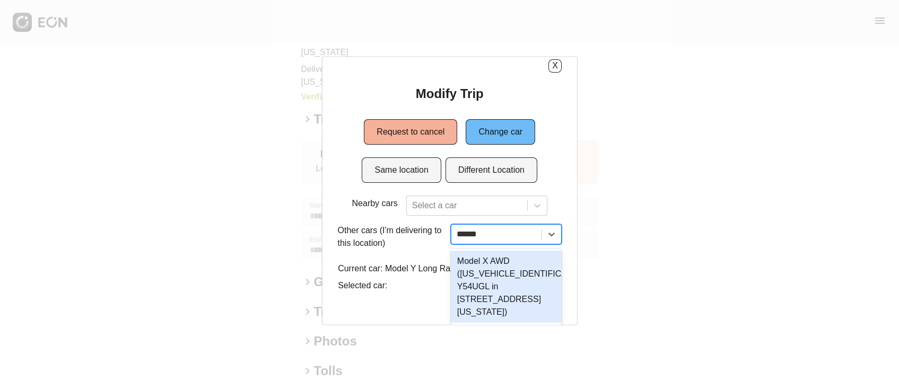
scroll to position [13, 0]
click at [465, 273] on div "Model X AWD ([US_VEHICLE_IDENTIFICATION_NUMBER] Y54UGL in [STREET_ADDRESS][US_S…" at bounding box center [506, 286] width 111 height 72
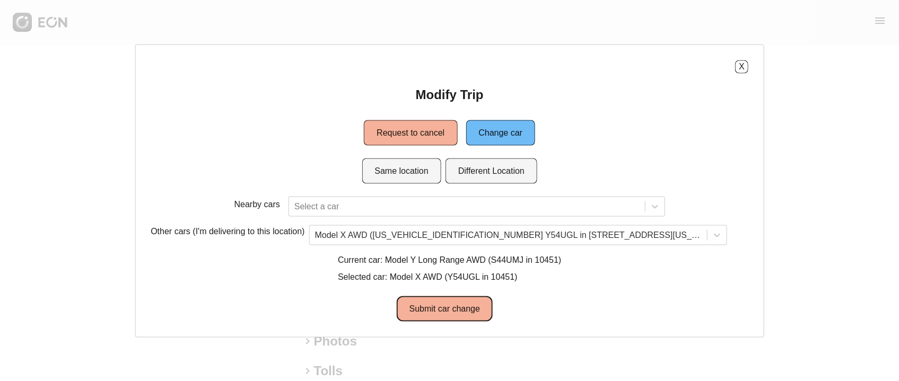
click at [436, 301] on button "Submit car change" at bounding box center [445, 308] width 96 height 25
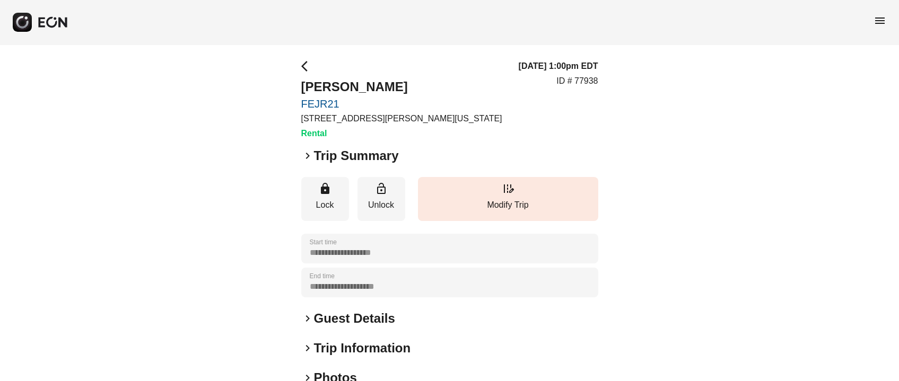
scroll to position [147, 0]
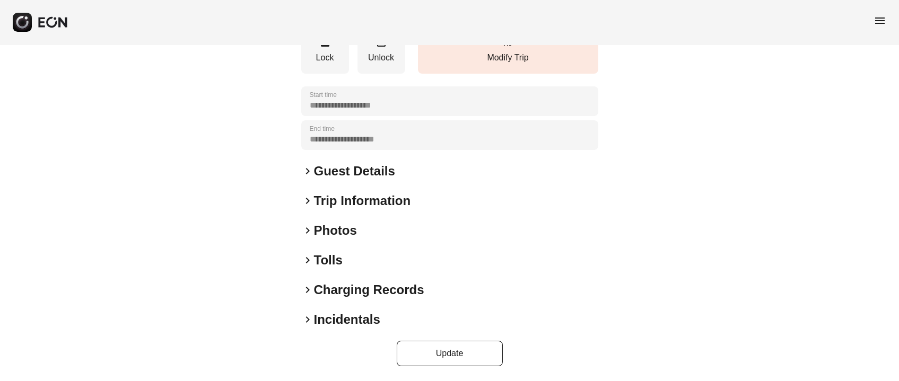
click at [320, 228] on h2 "Photos" at bounding box center [335, 230] width 43 height 17
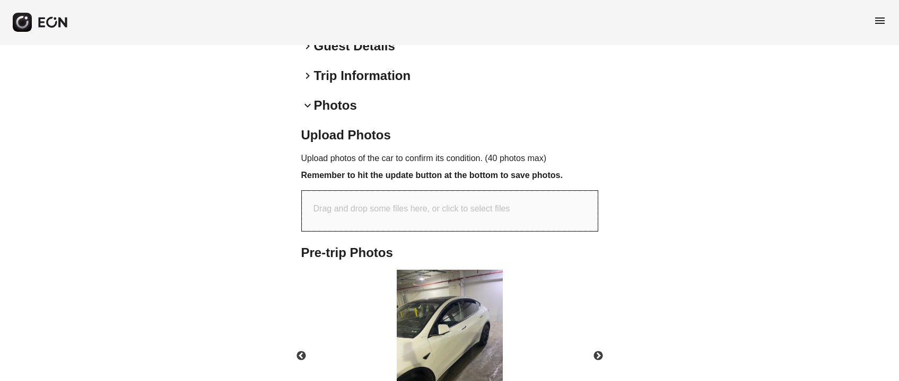
scroll to position [307, 0]
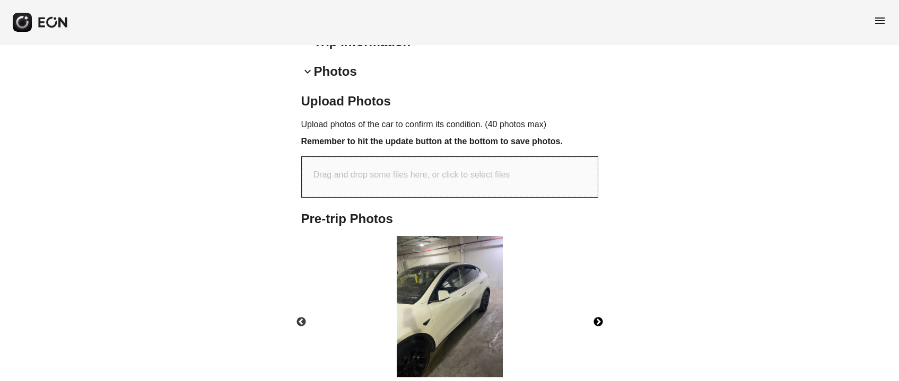
click at [605, 318] on button "Next" at bounding box center [598, 322] width 37 height 37
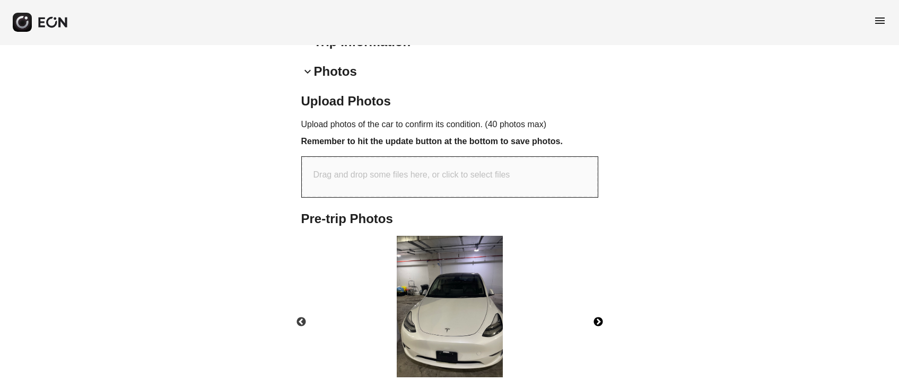
click at [605, 318] on button "Next" at bounding box center [598, 322] width 37 height 37
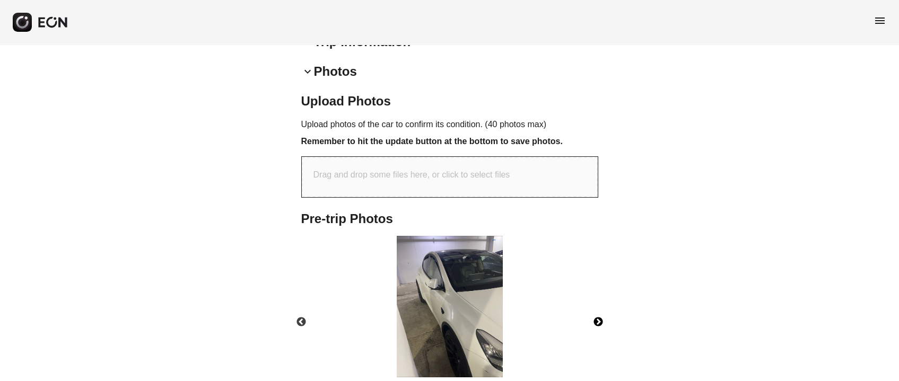
click at [605, 318] on button "Next" at bounding box center [598, 322] width 37 height 37
